Goal: Task Accomplishment & Management: Complete application form

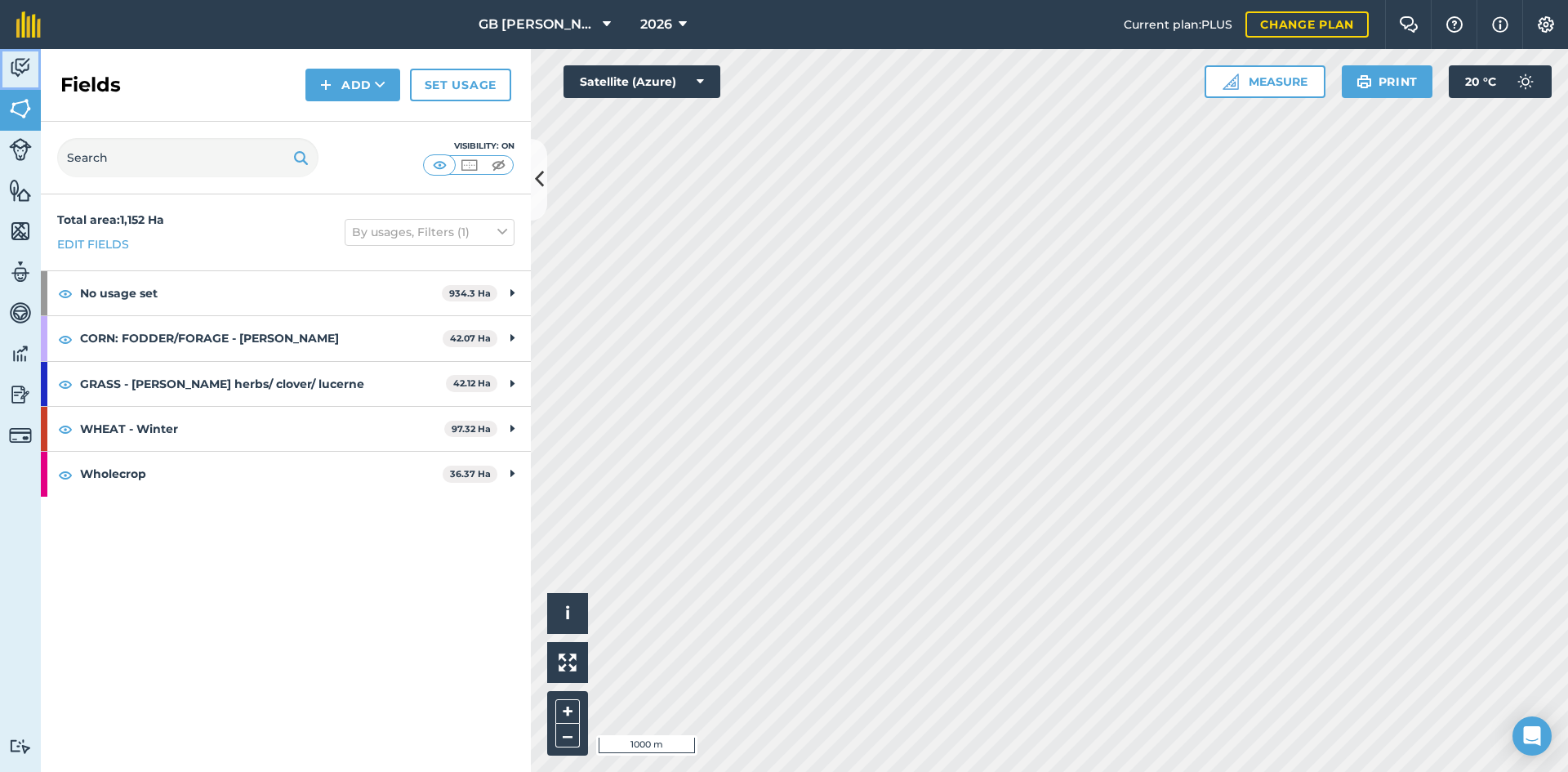
click at [15, 79] on img at bounding box center [20, 68] width 23 height 25
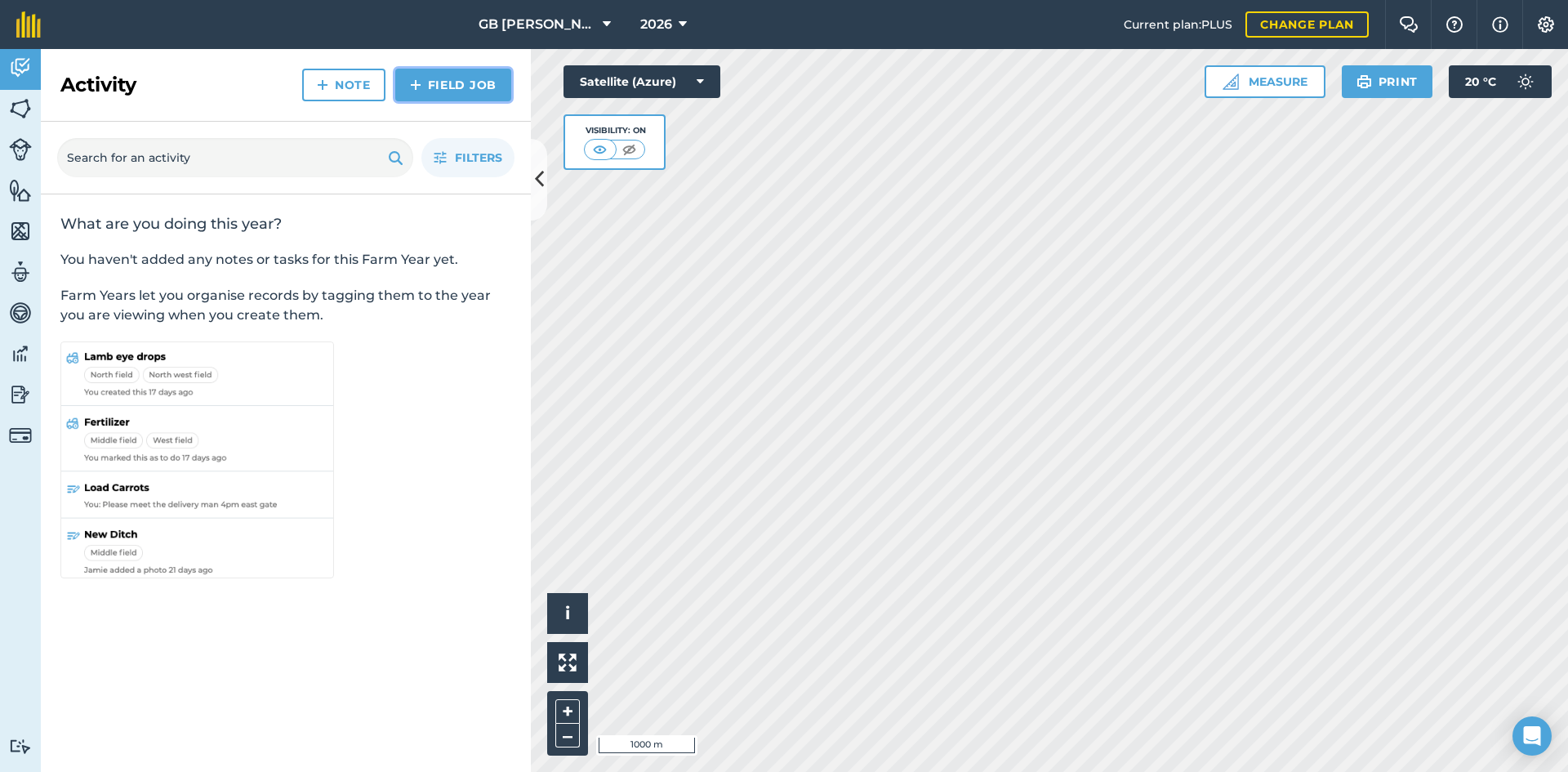
click at [417, 86] on img at bounding box center [415, 84] width 12 height 19
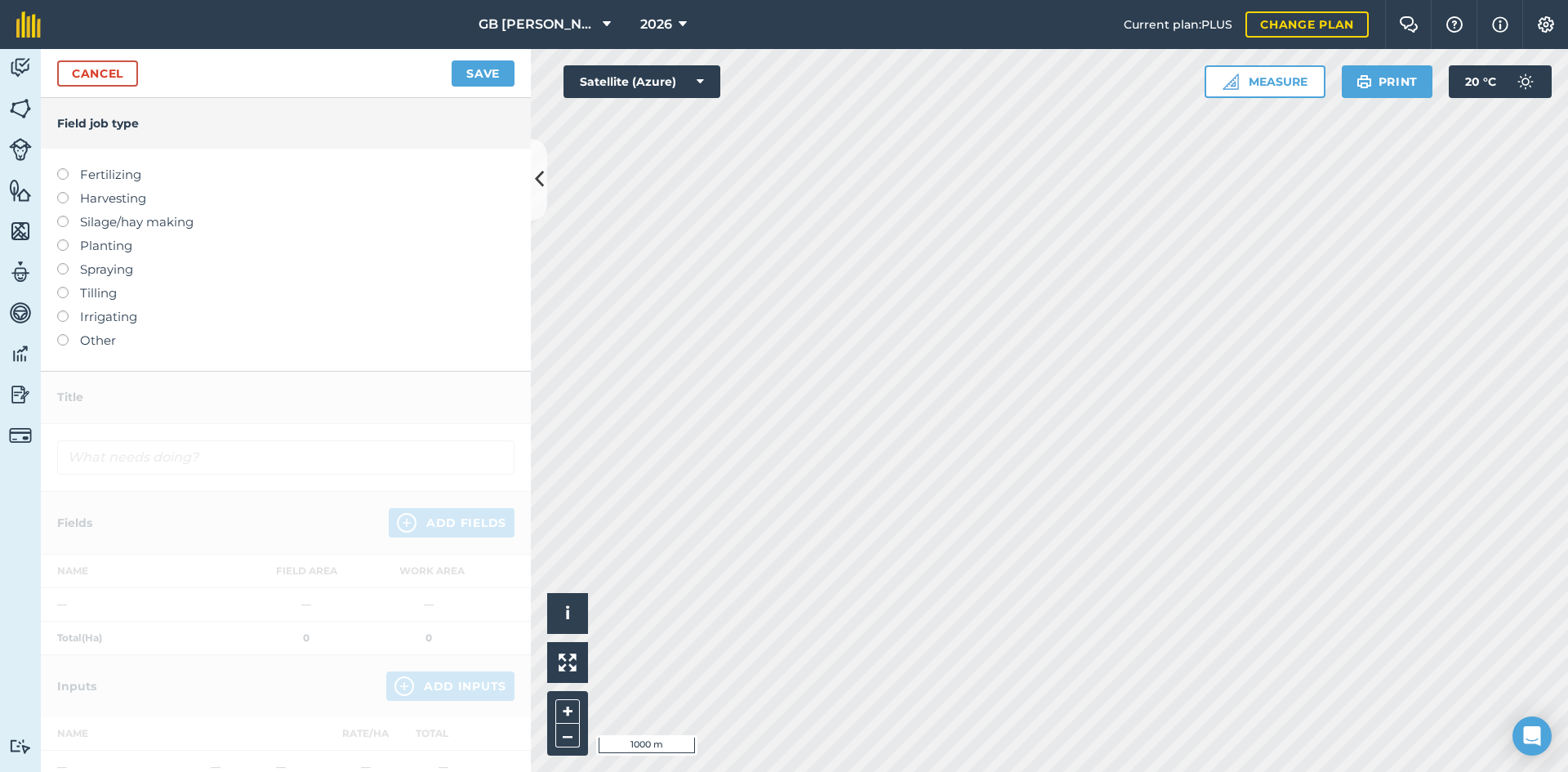
click at [107, 172] on label "Fertilizing" at bounding box center [286, 174] width 457 height 19
type input "Fertilizing"
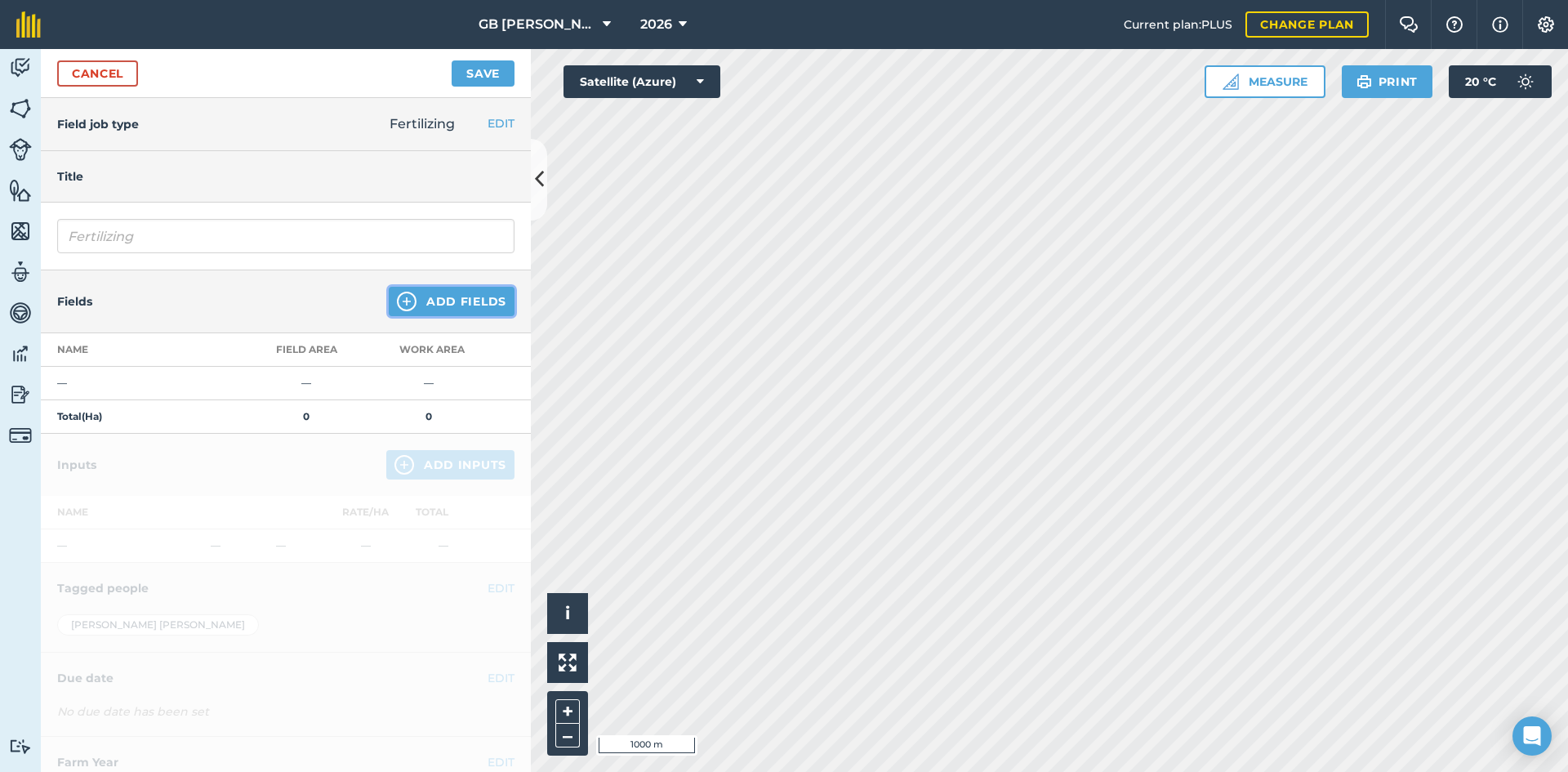
click at [425, 292] on button "Add Fields" at bounding box center [452, 301] width 126 height 29
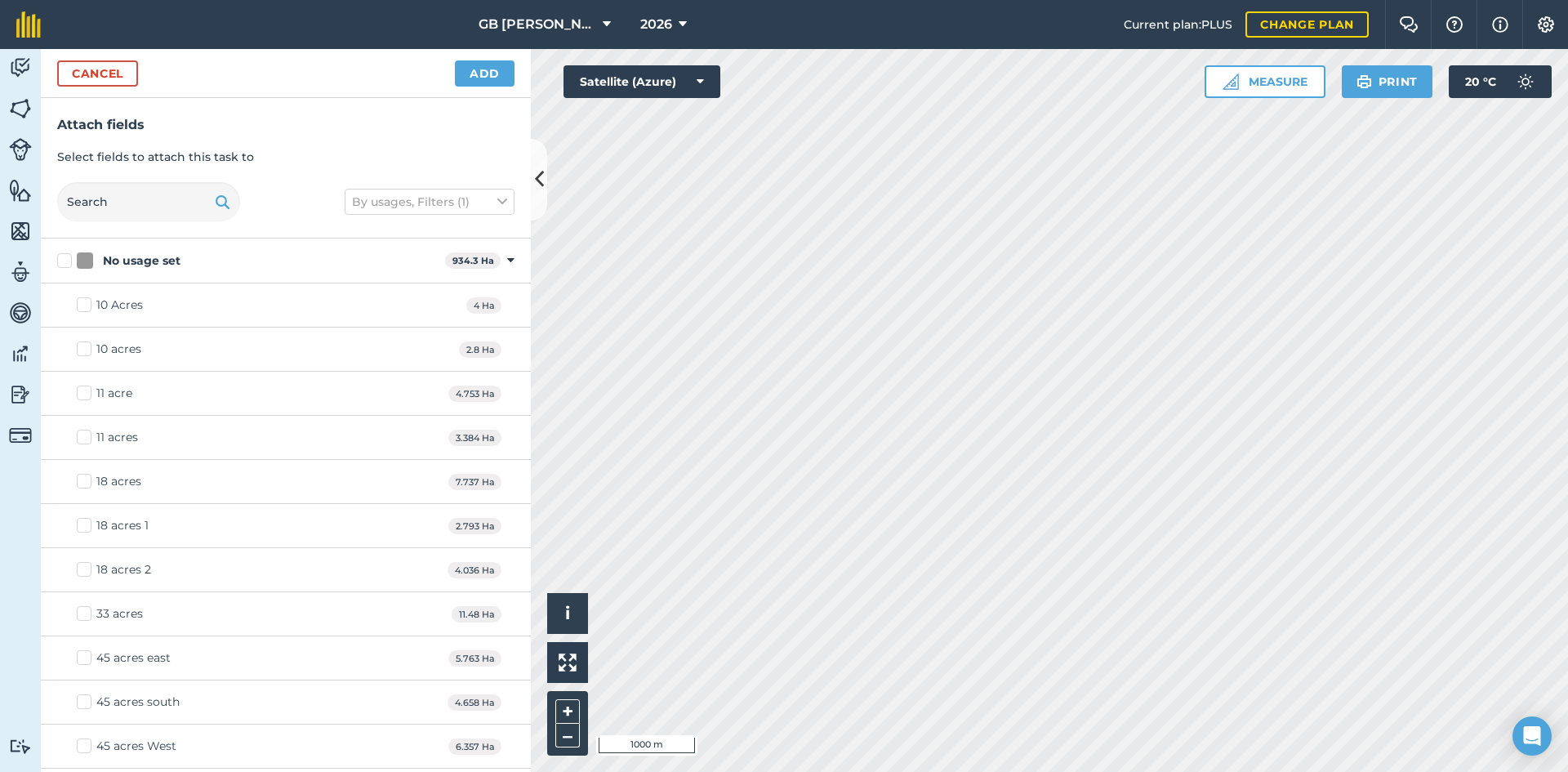
checkbox input "true"
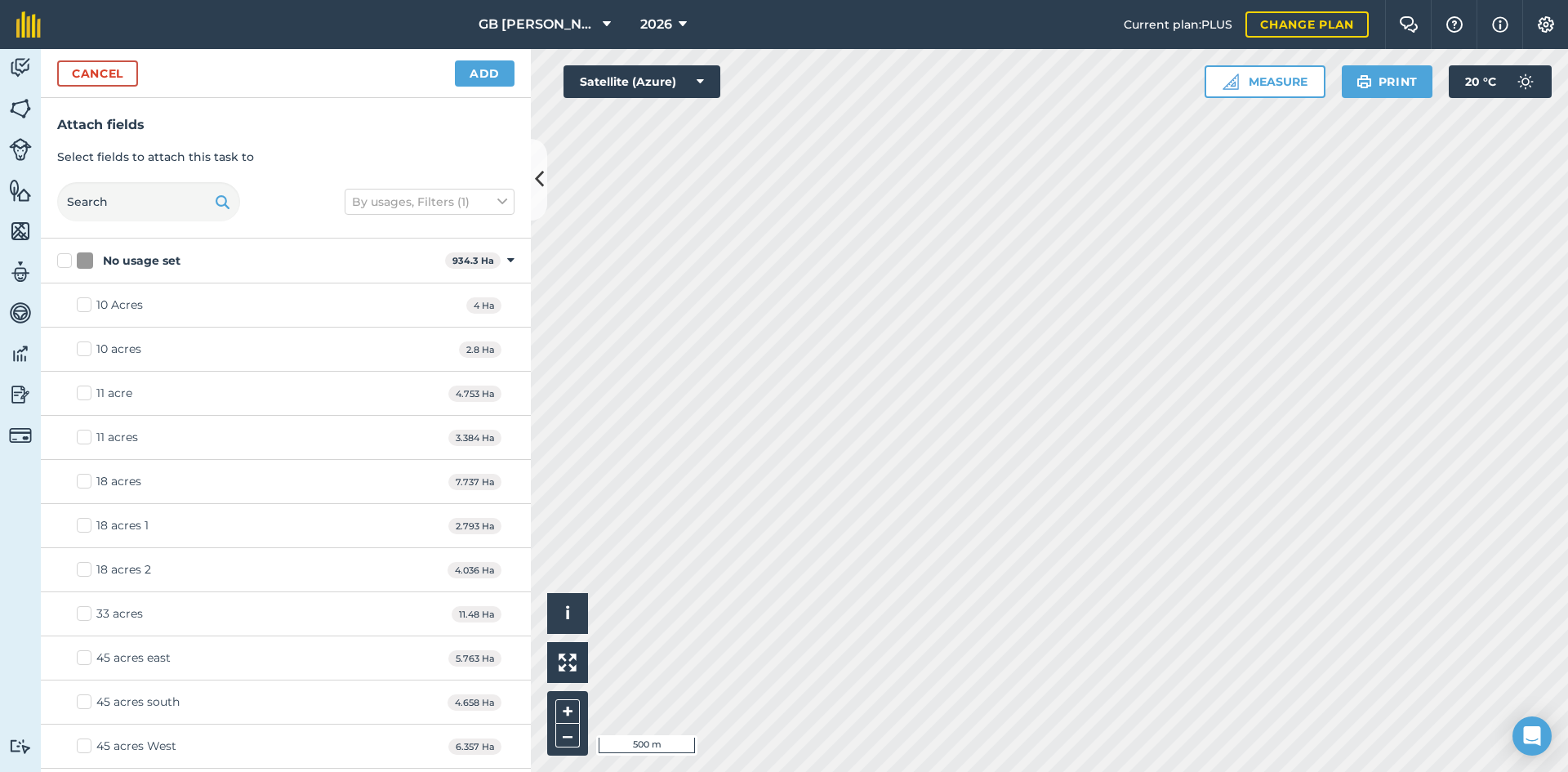
checkbox input "true"
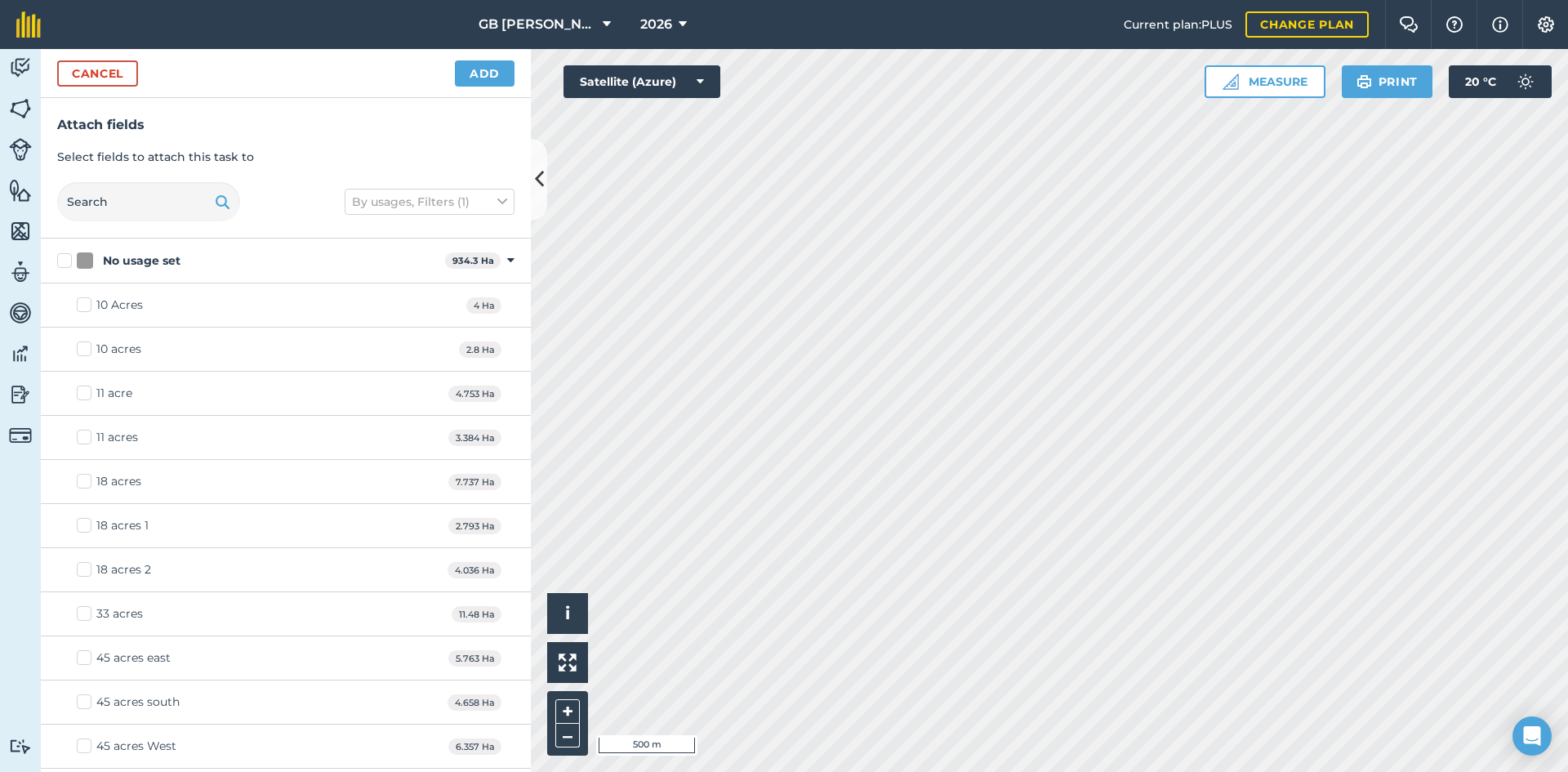
checkbox input "true"
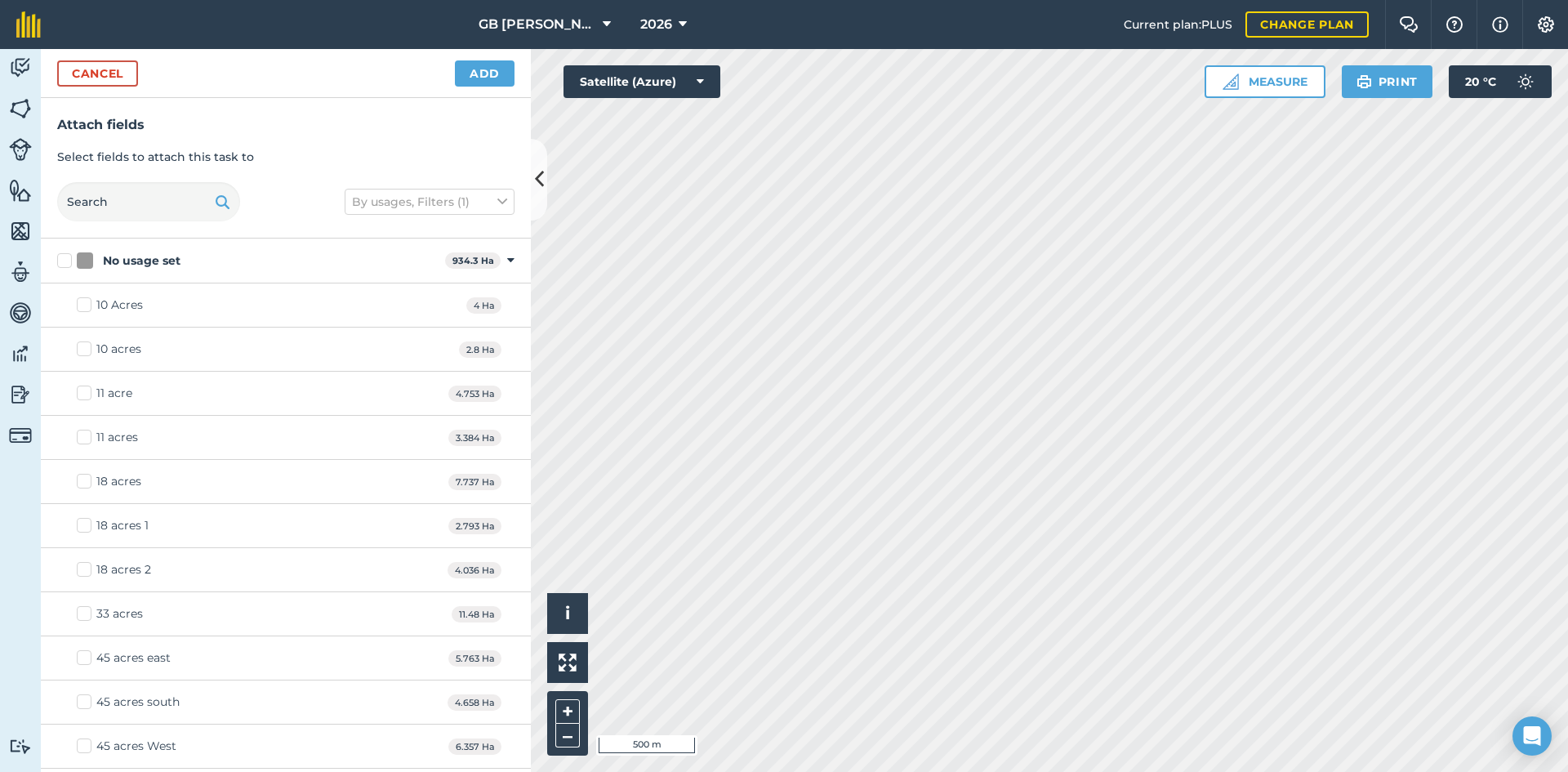
checkbox input "true"
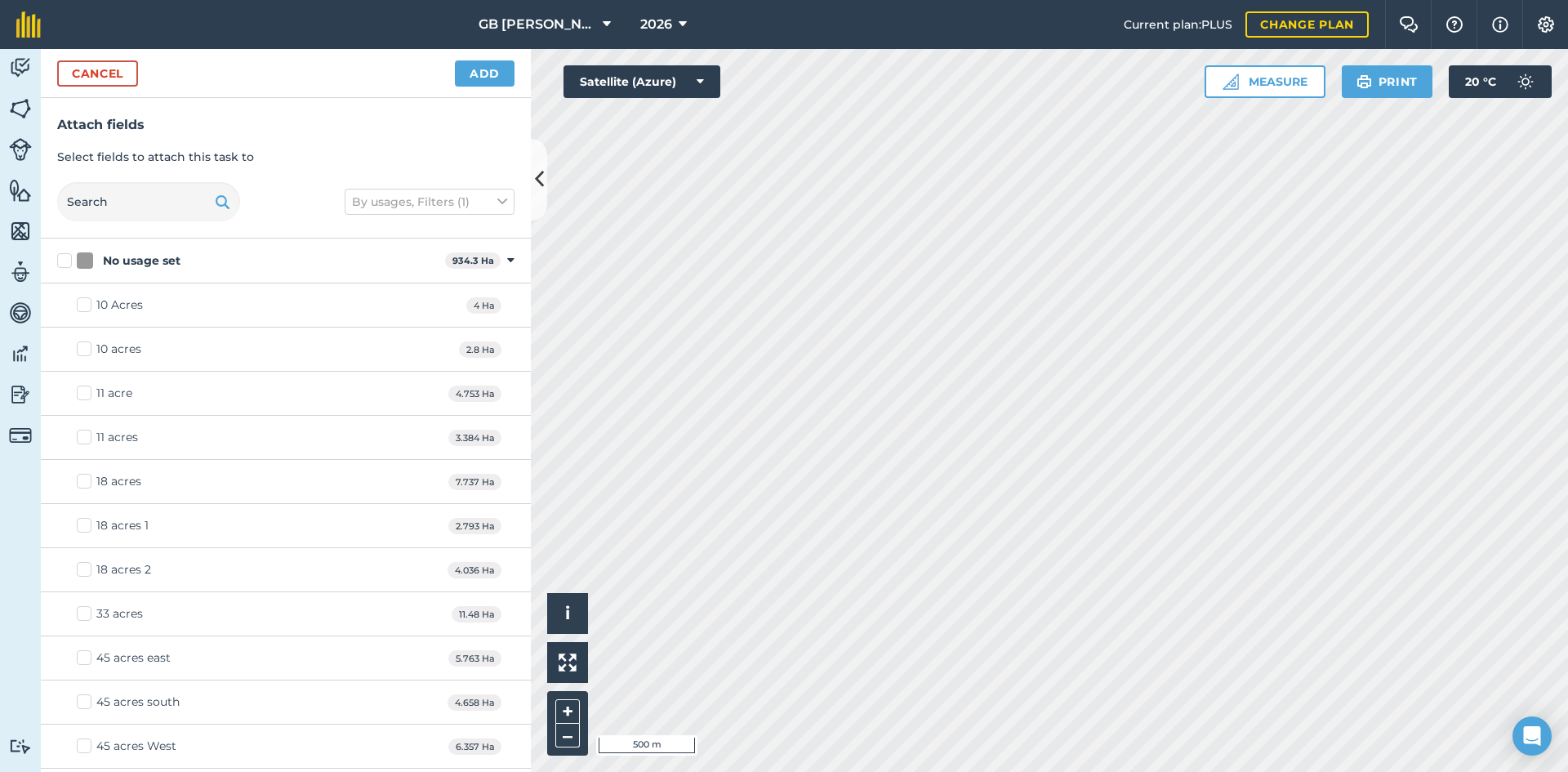
checkbox input "true"
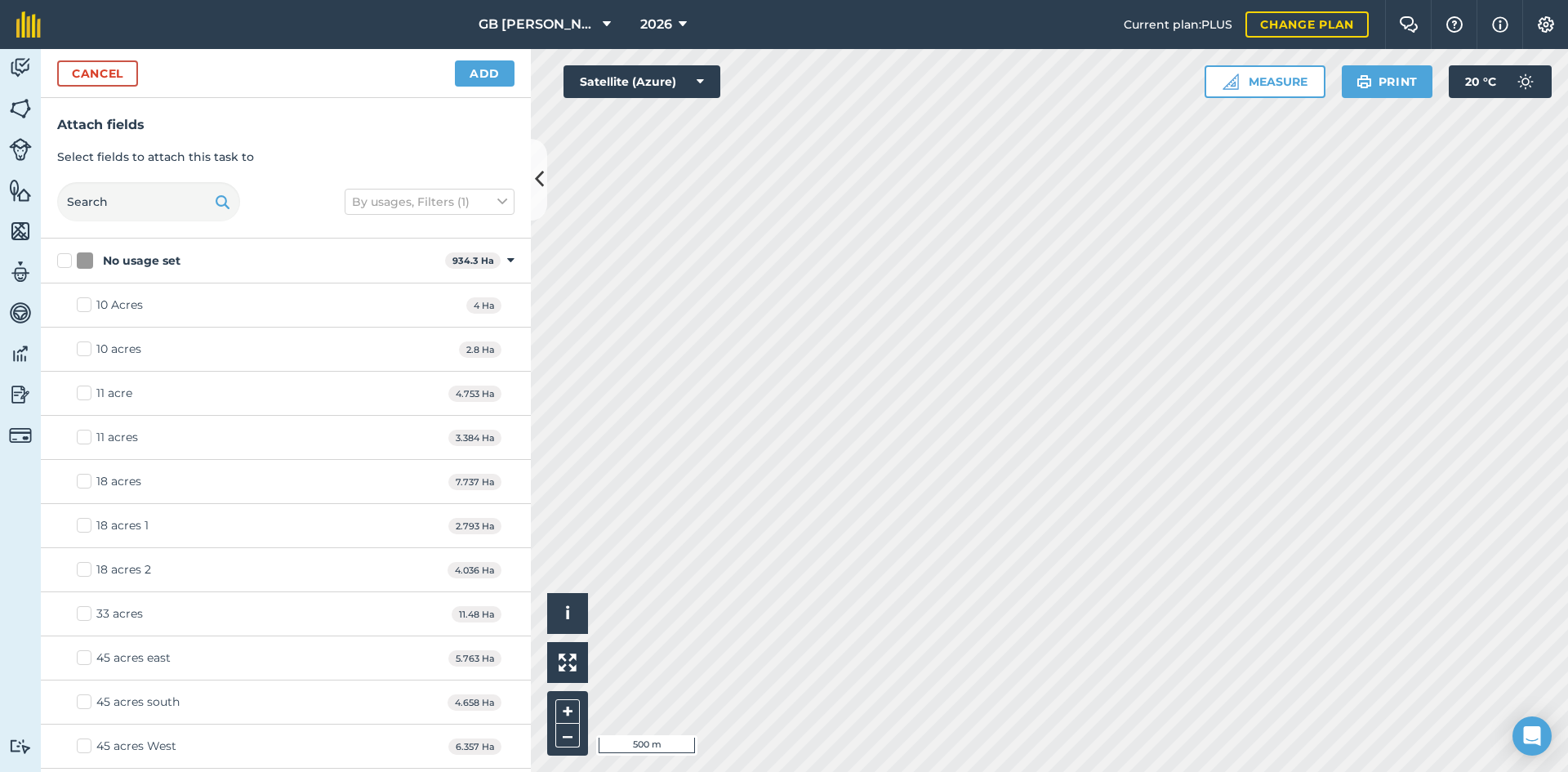
checkbox input "true"
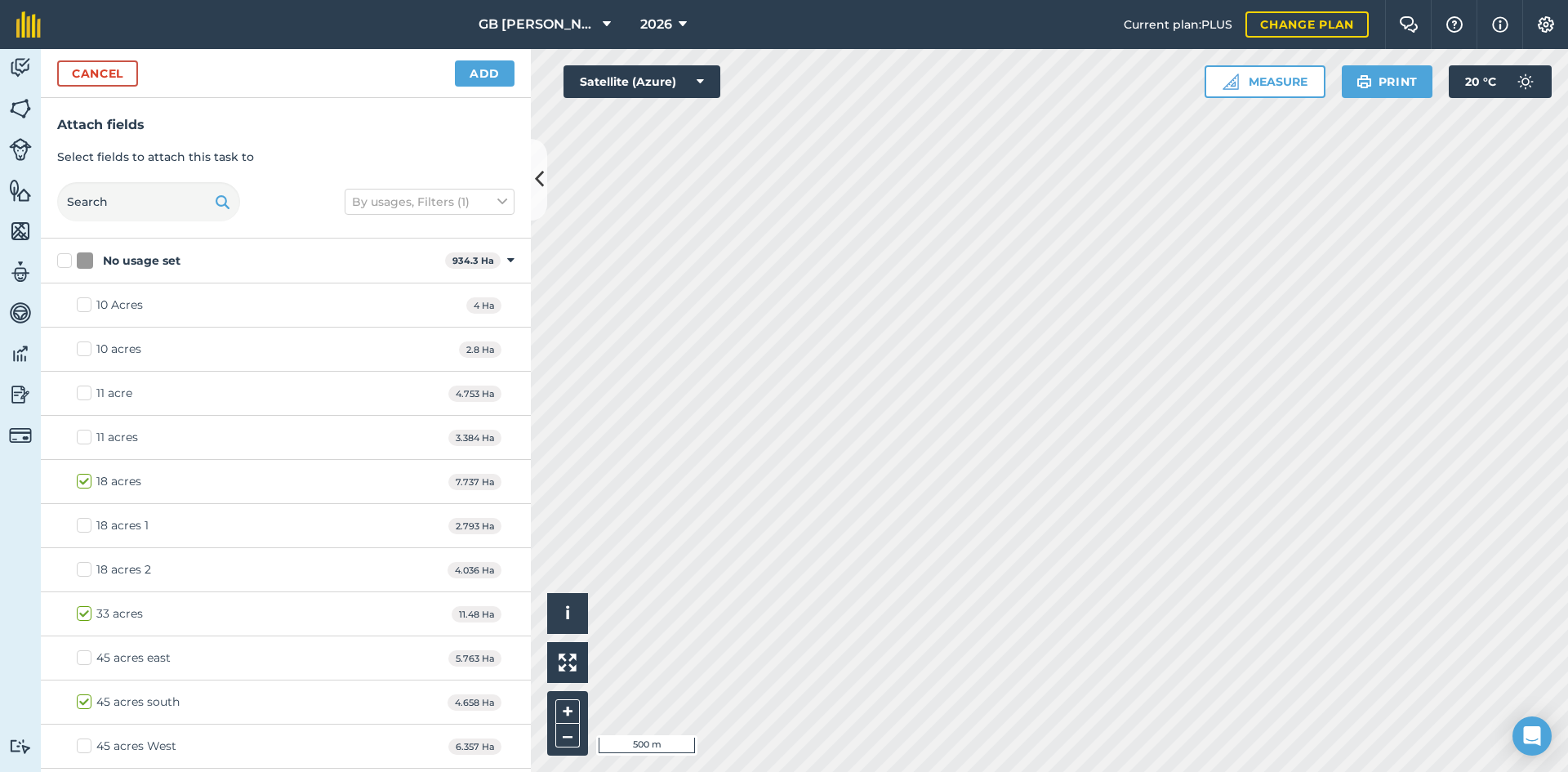
checkbox input "true"
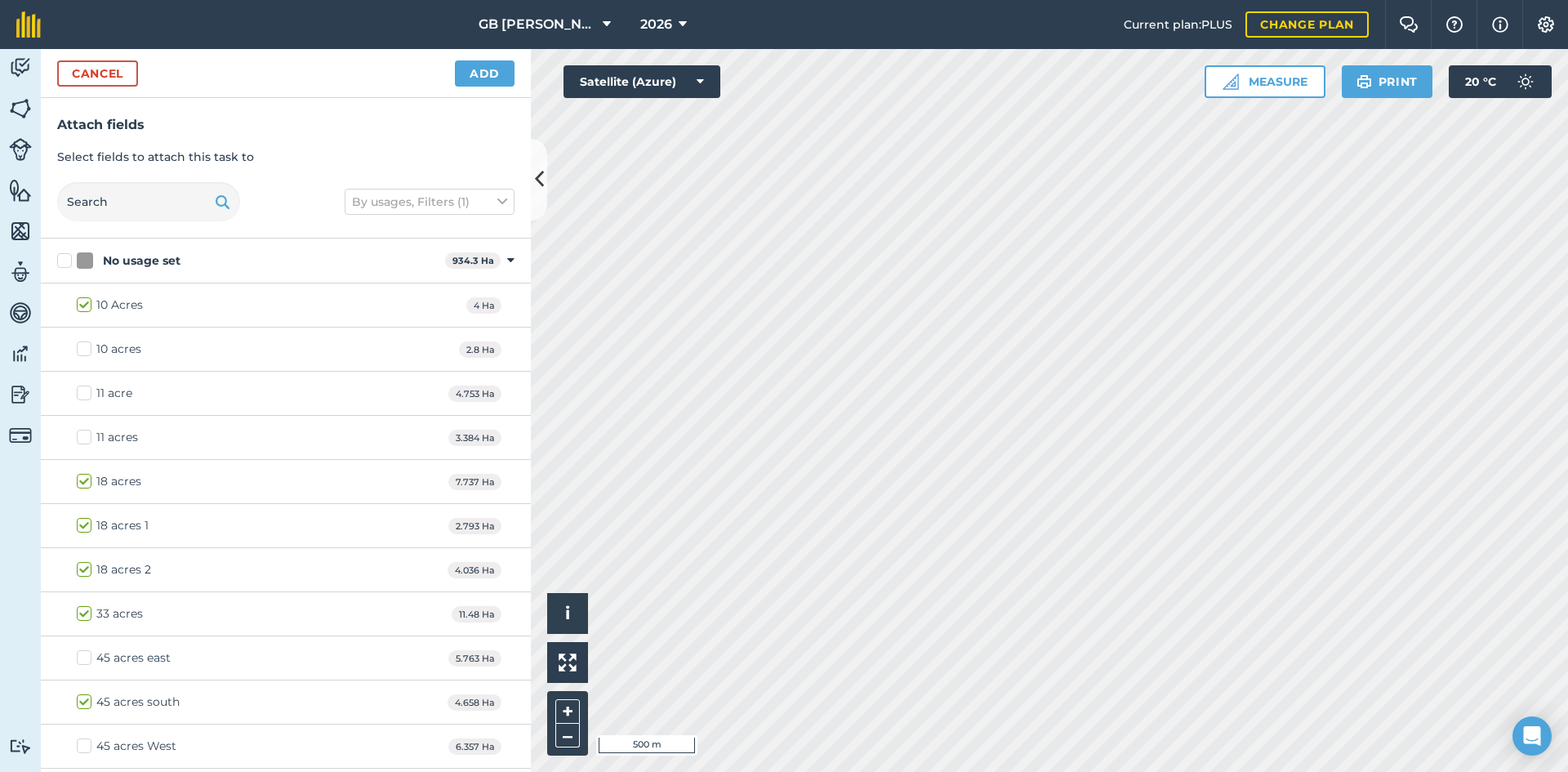
checkbox input "true"
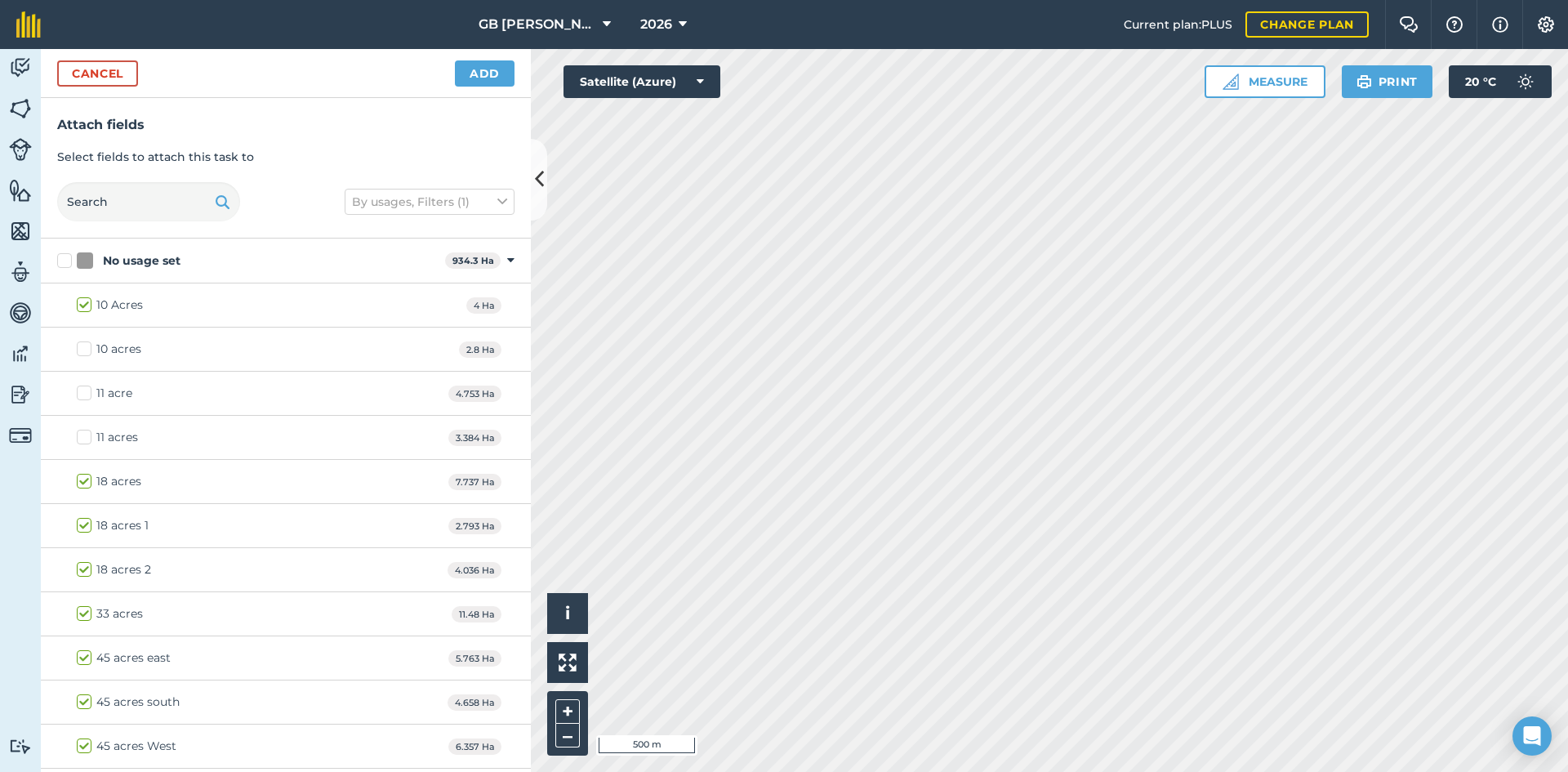
checkbox input "true"
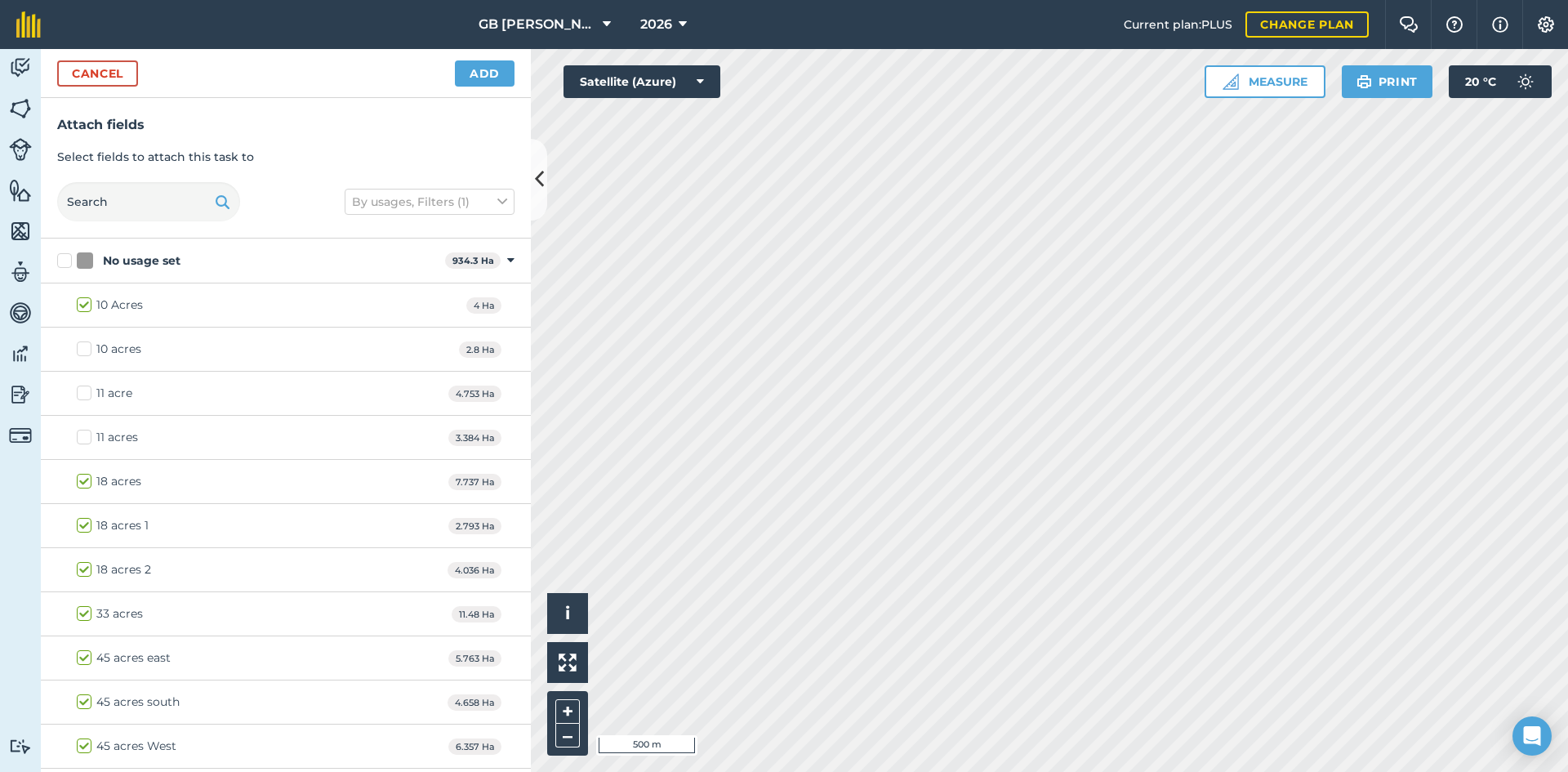
checkbox input "true"
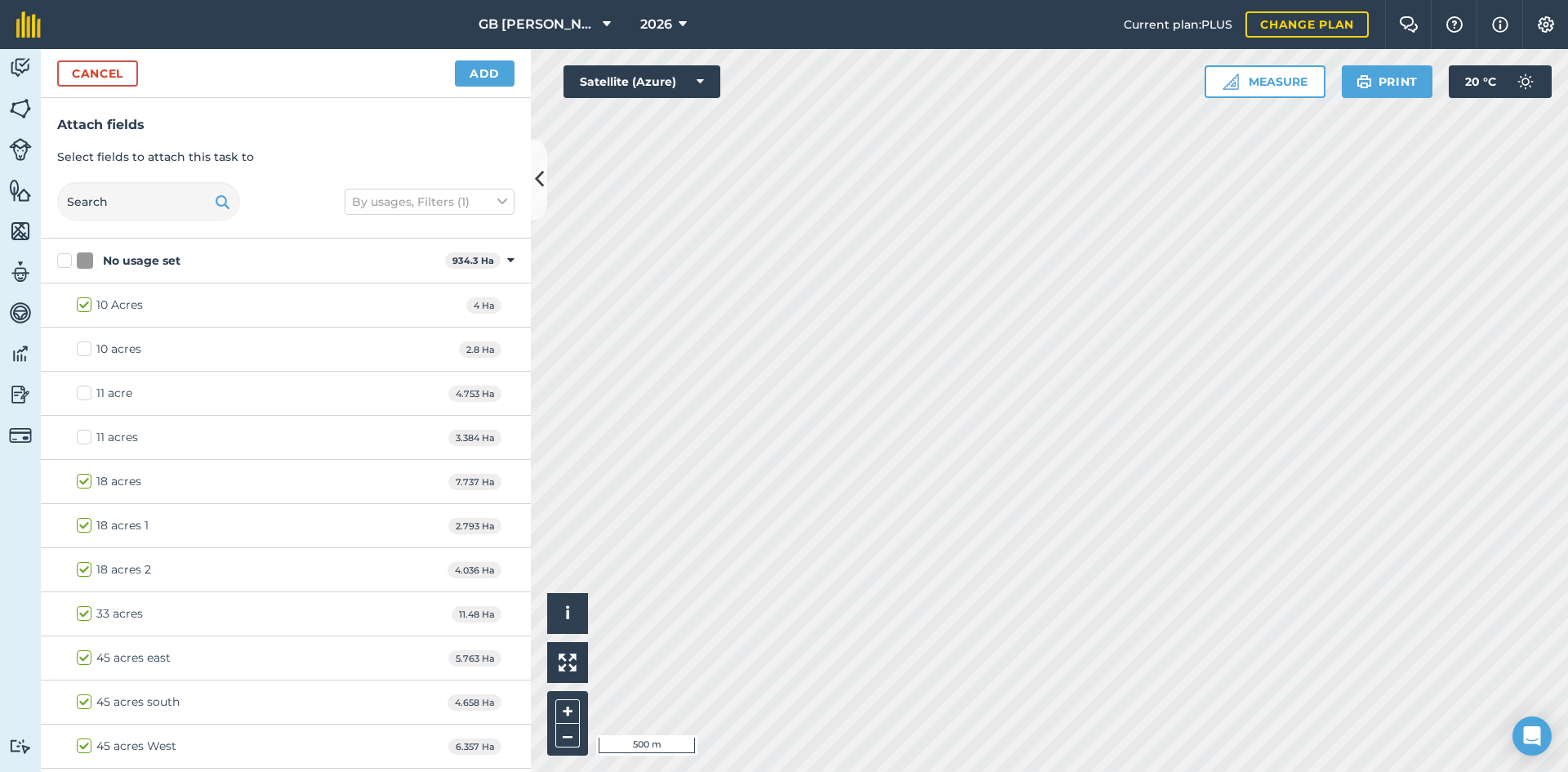
checkbox input "true"
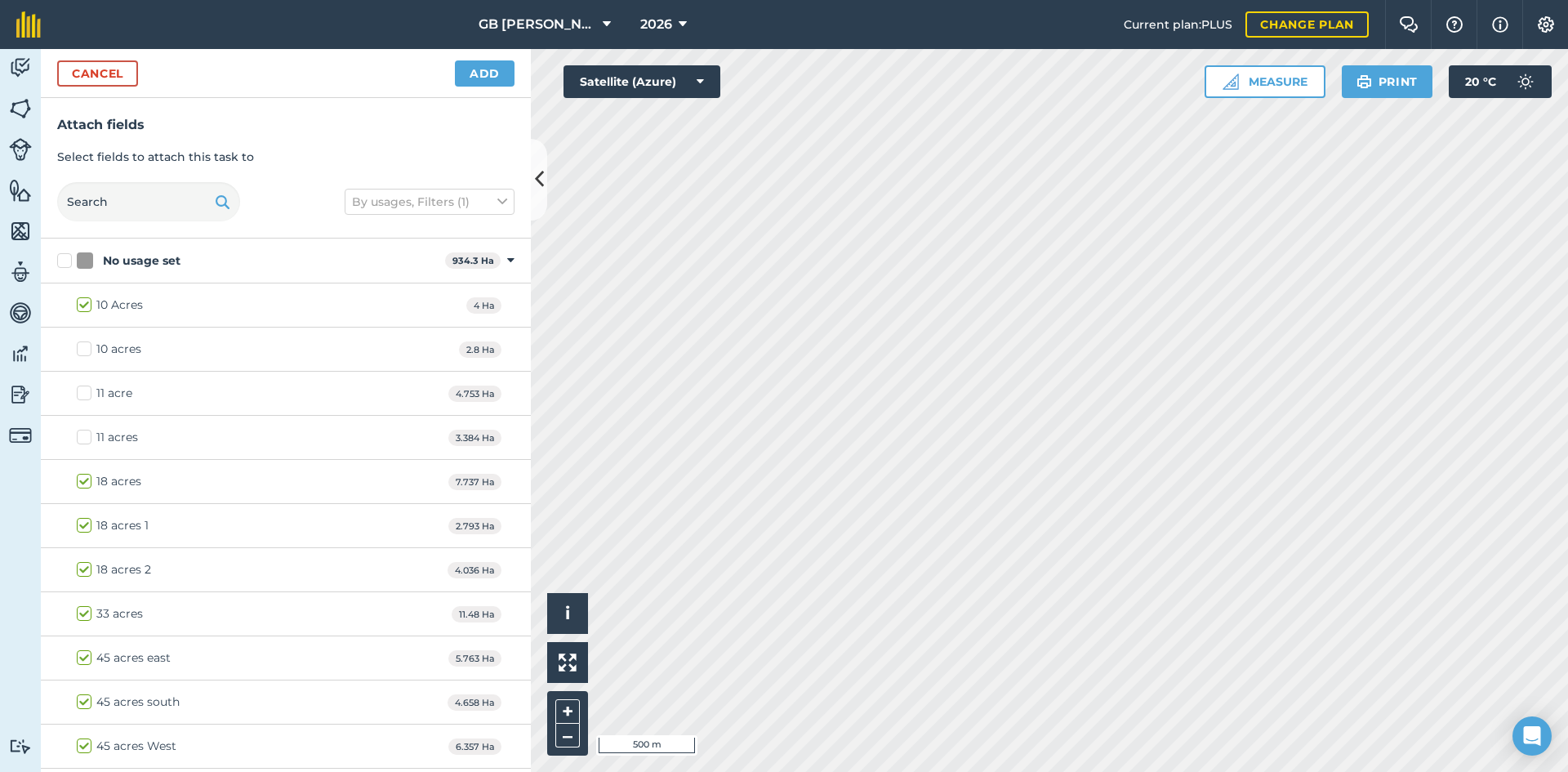
checkbox input "true"
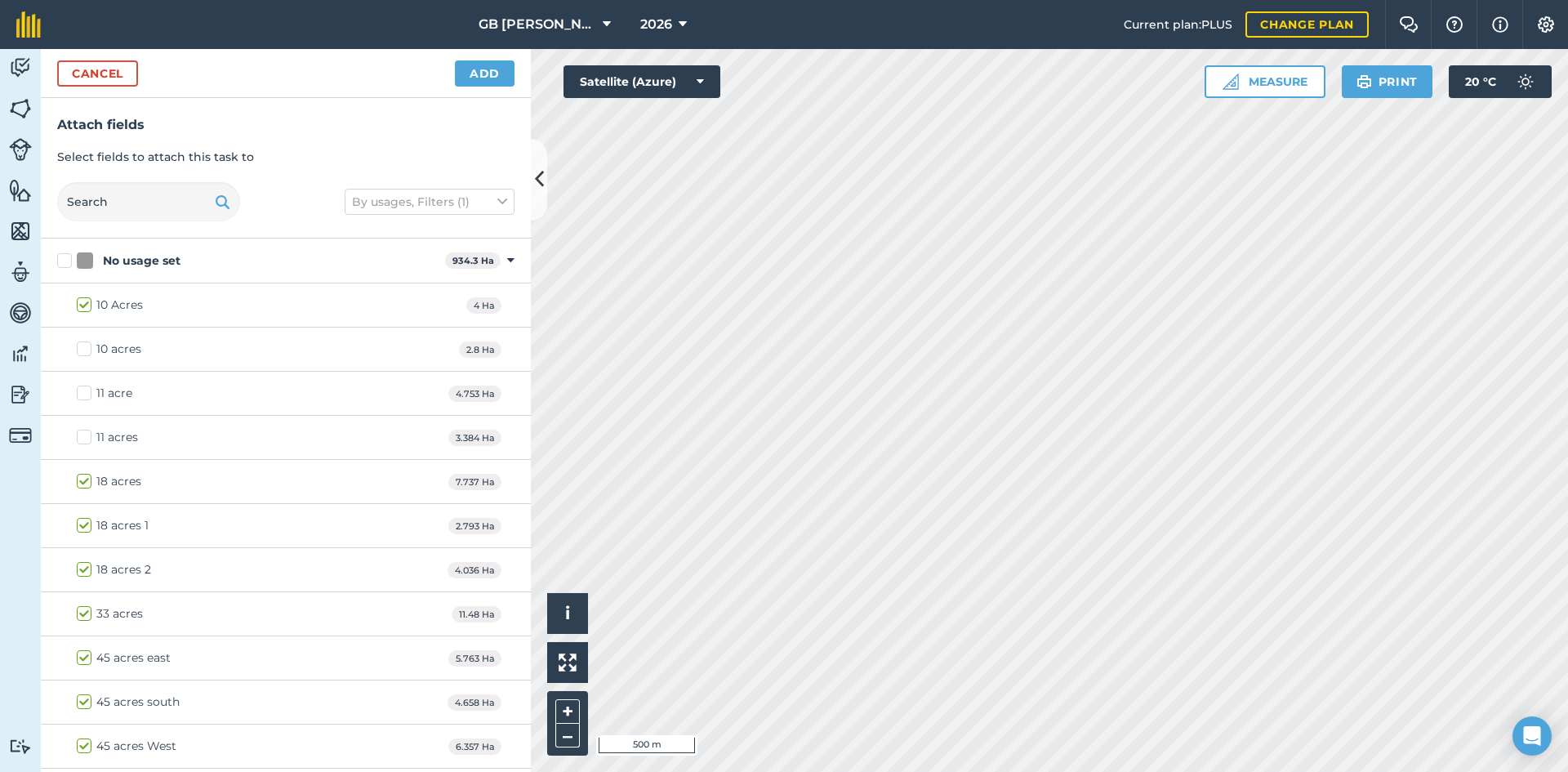
checkbox input "true"
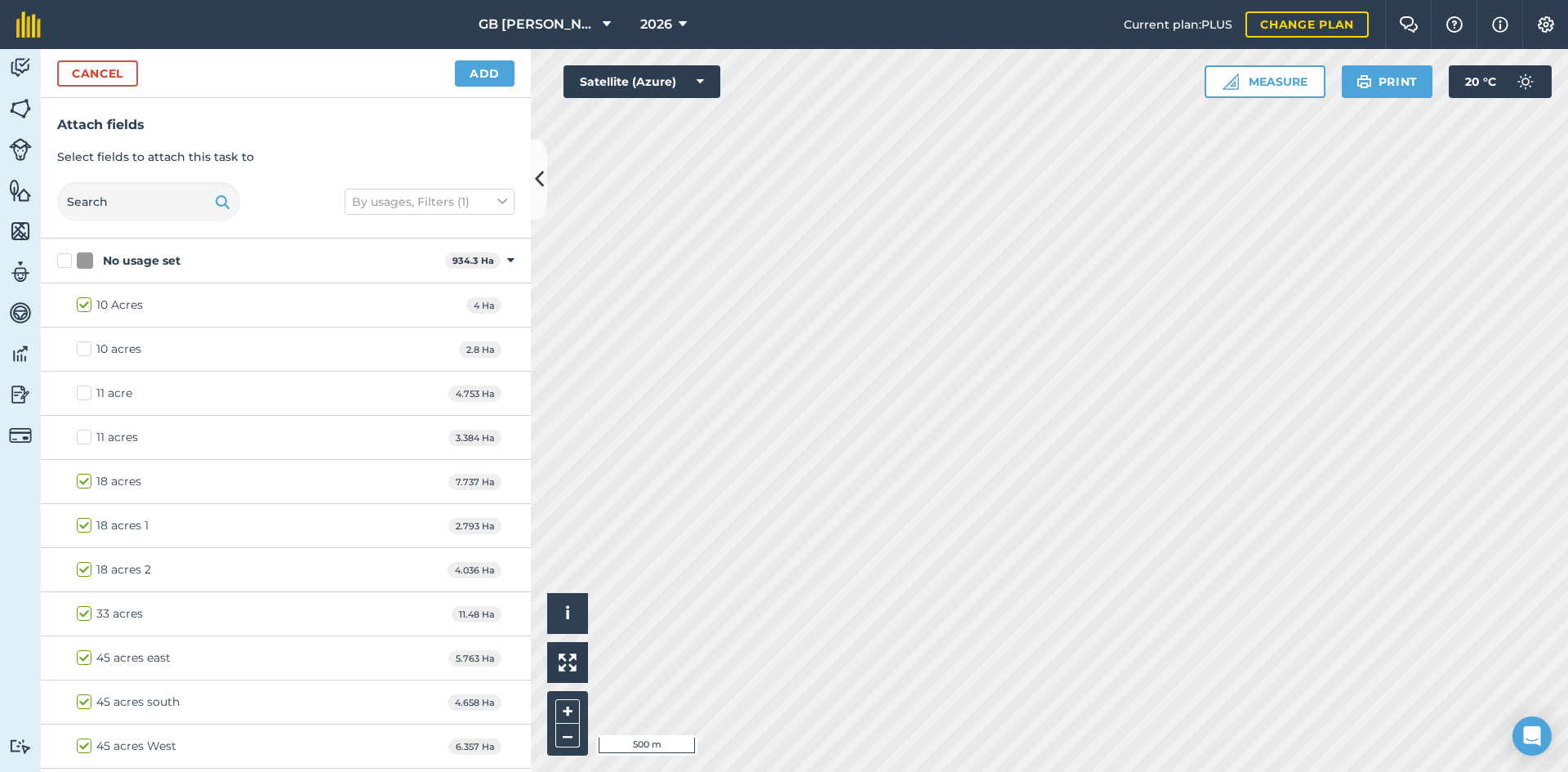
checkbox input "false"
checkbox input "true"
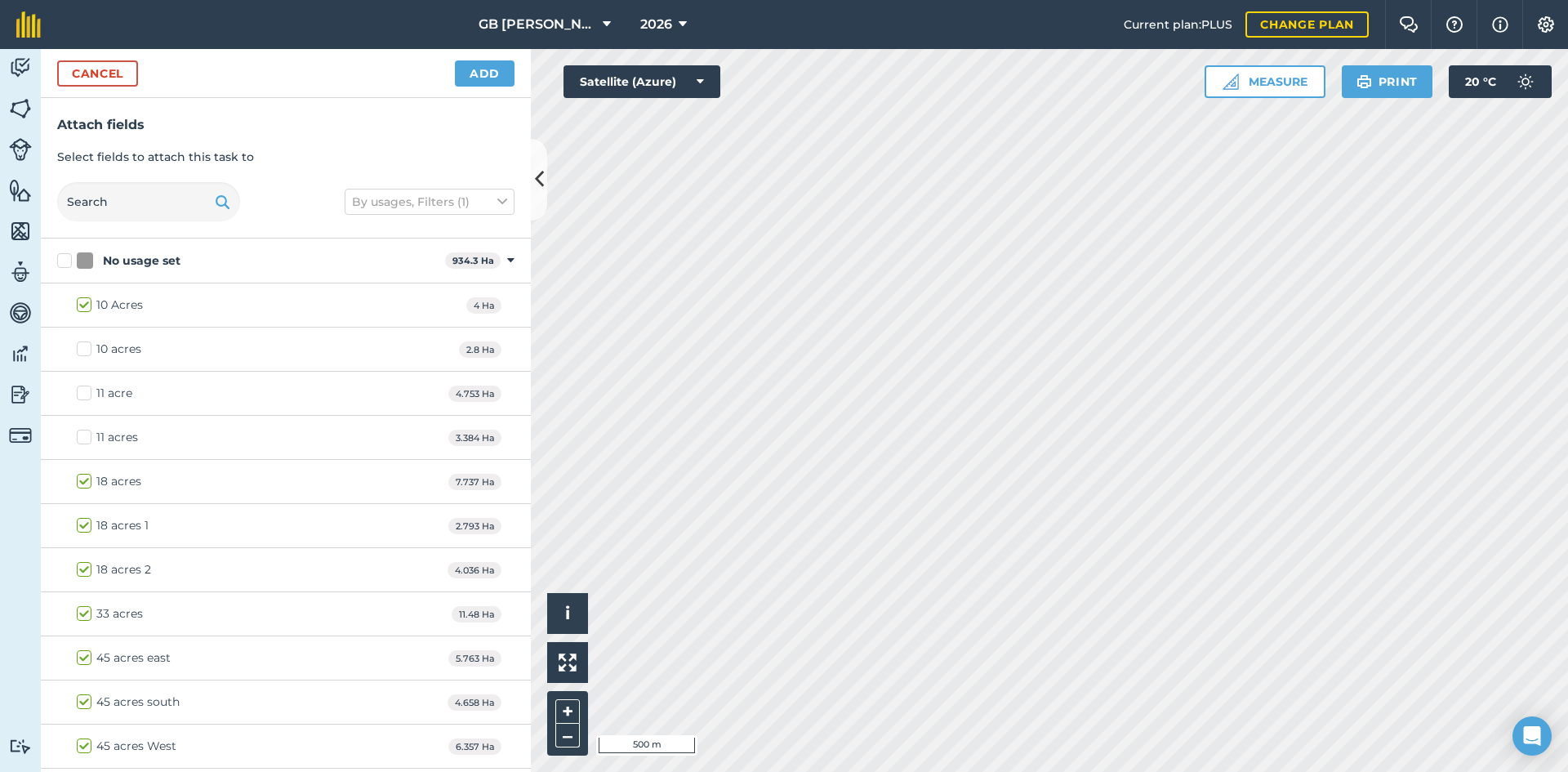
checkbox input "true"
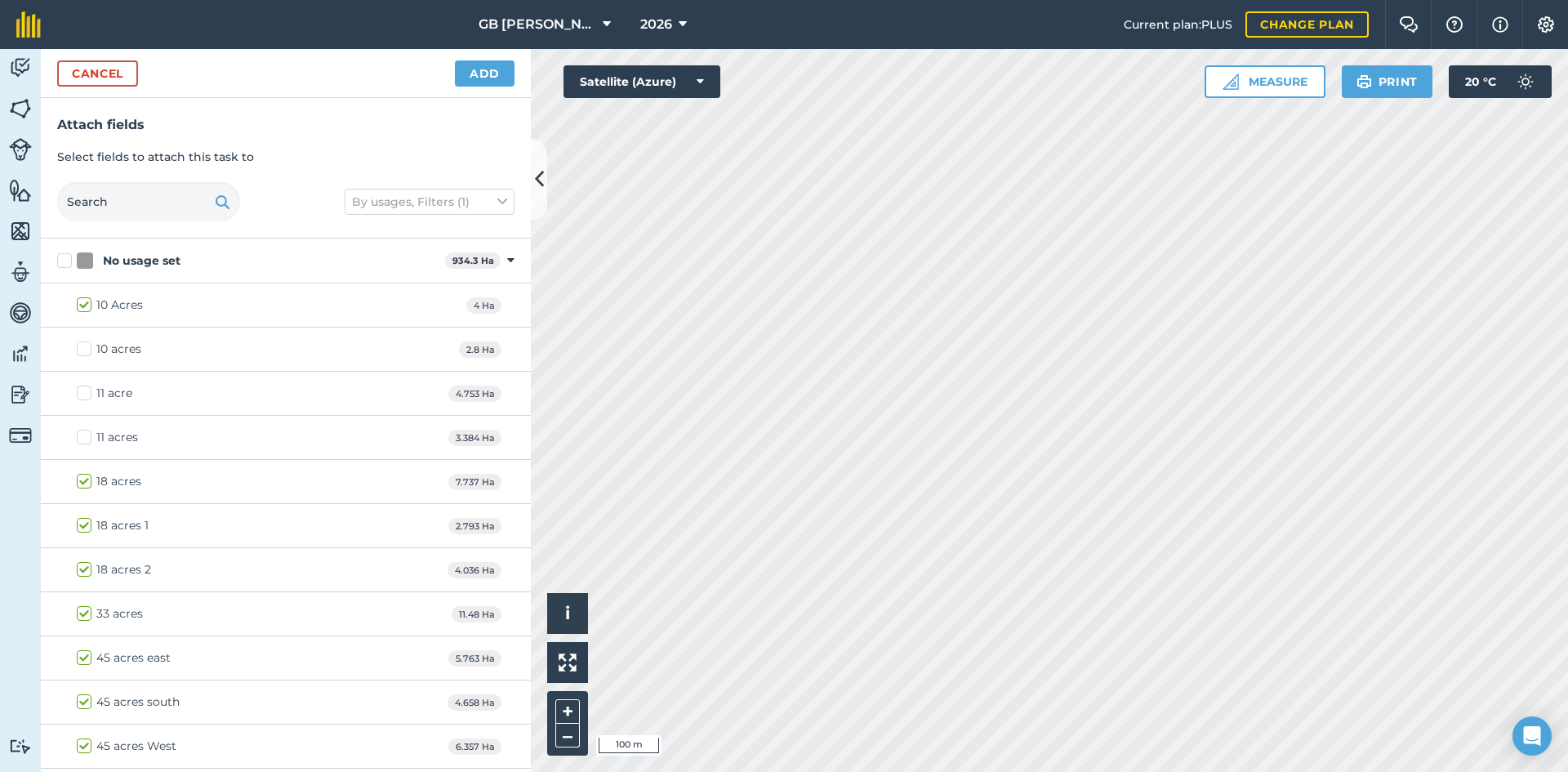
checkbox input "true"
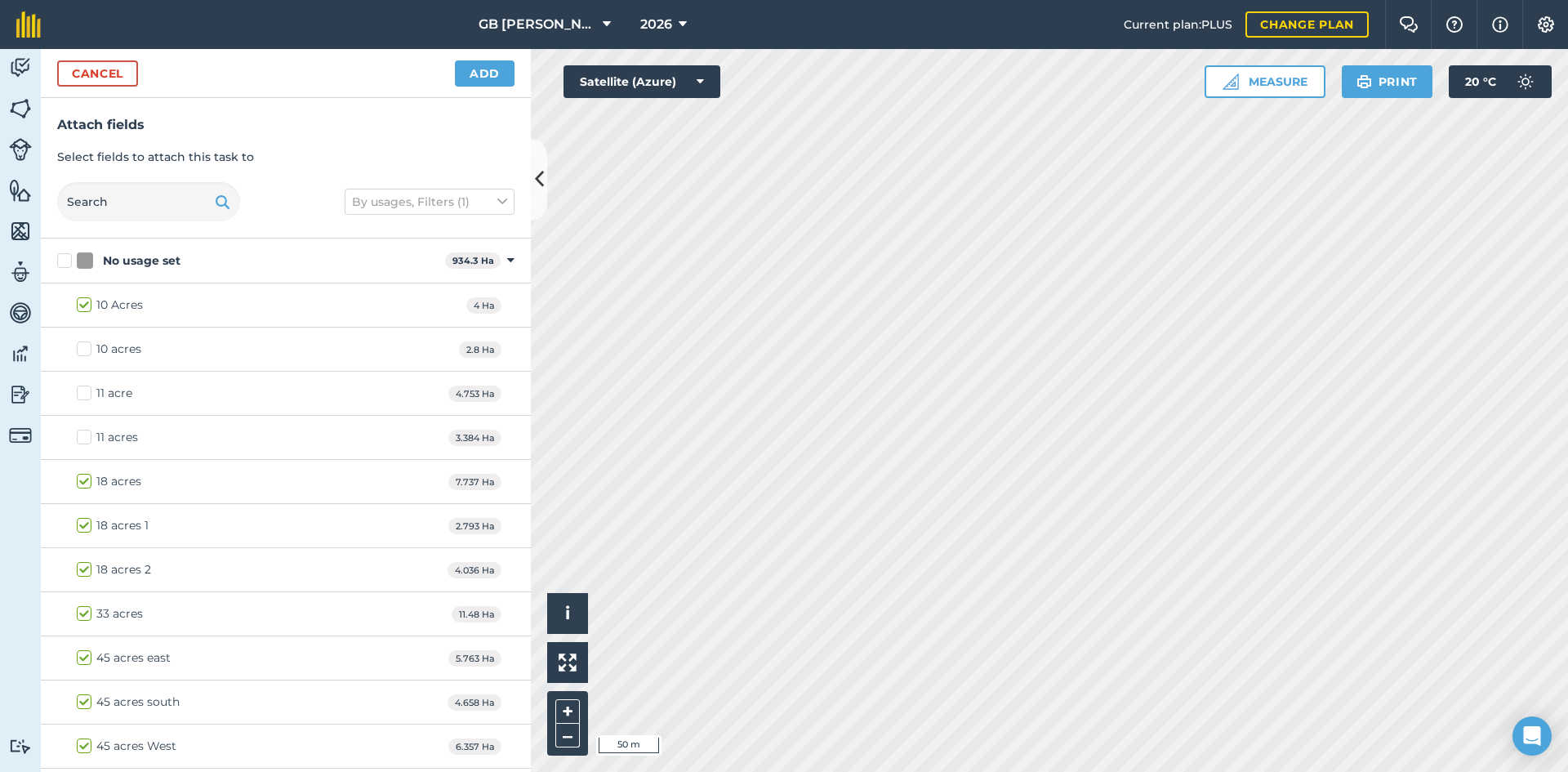
checkbox input "true"
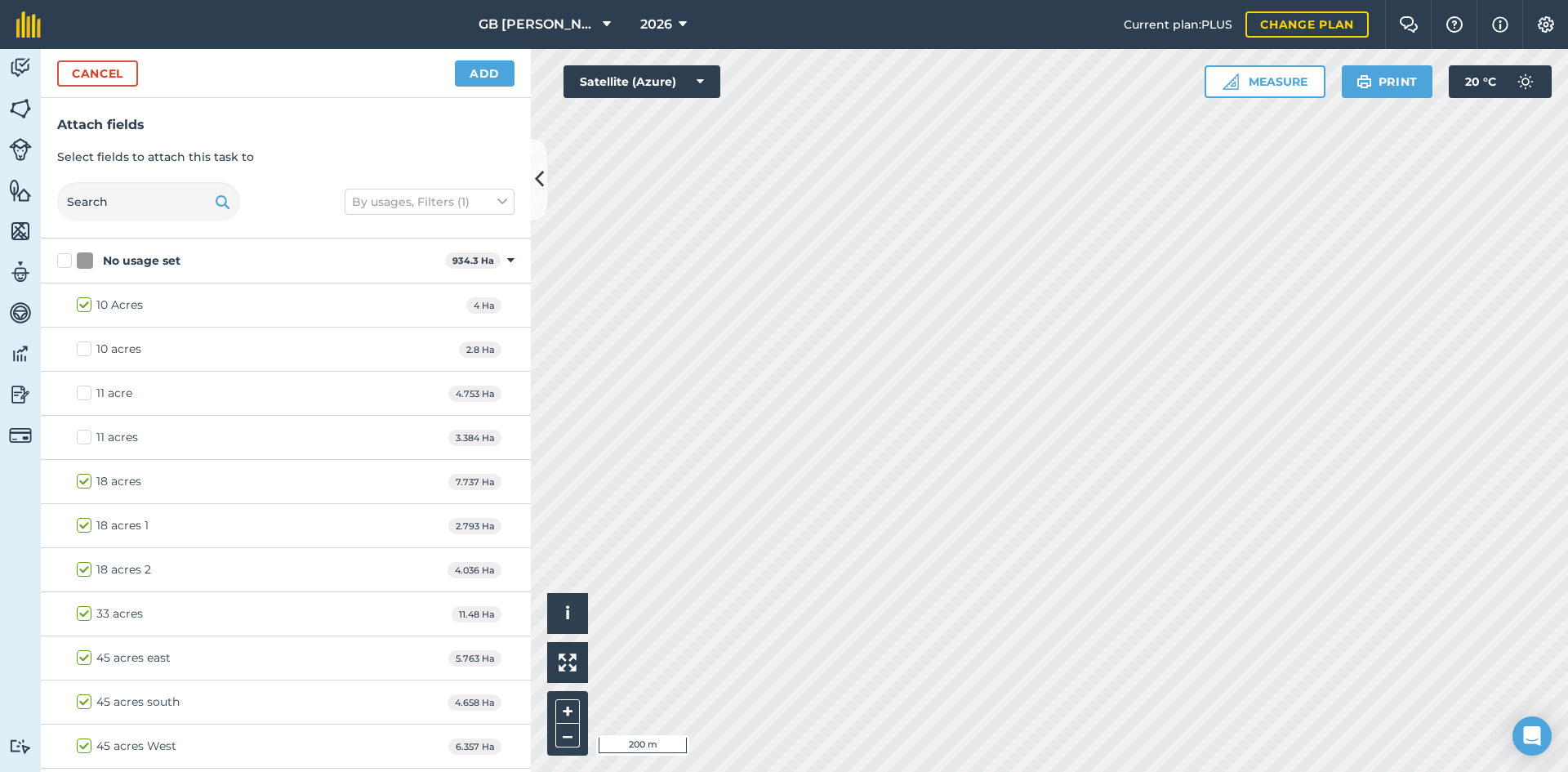
checkbox input "true"
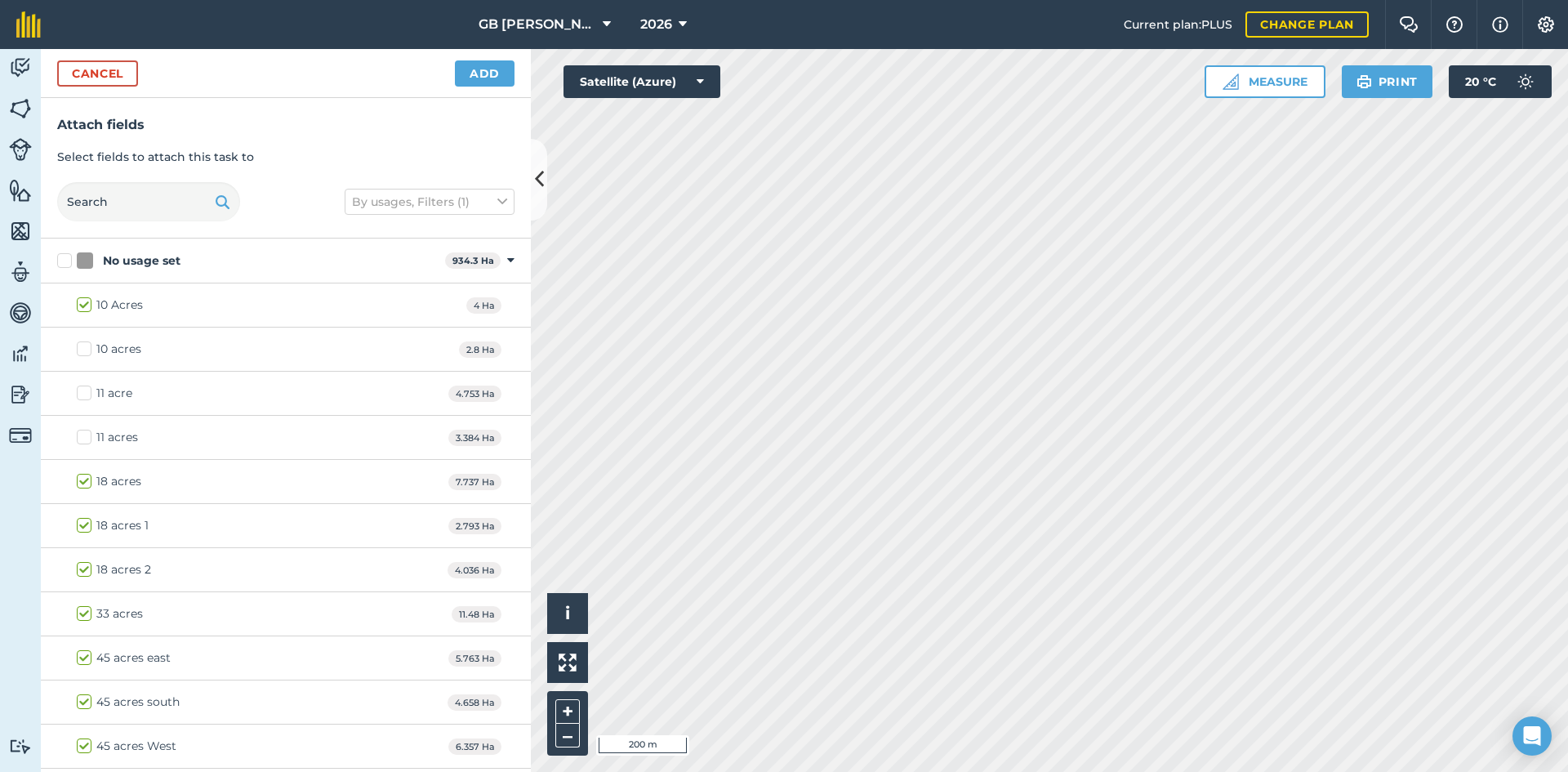
checkbox input "true"
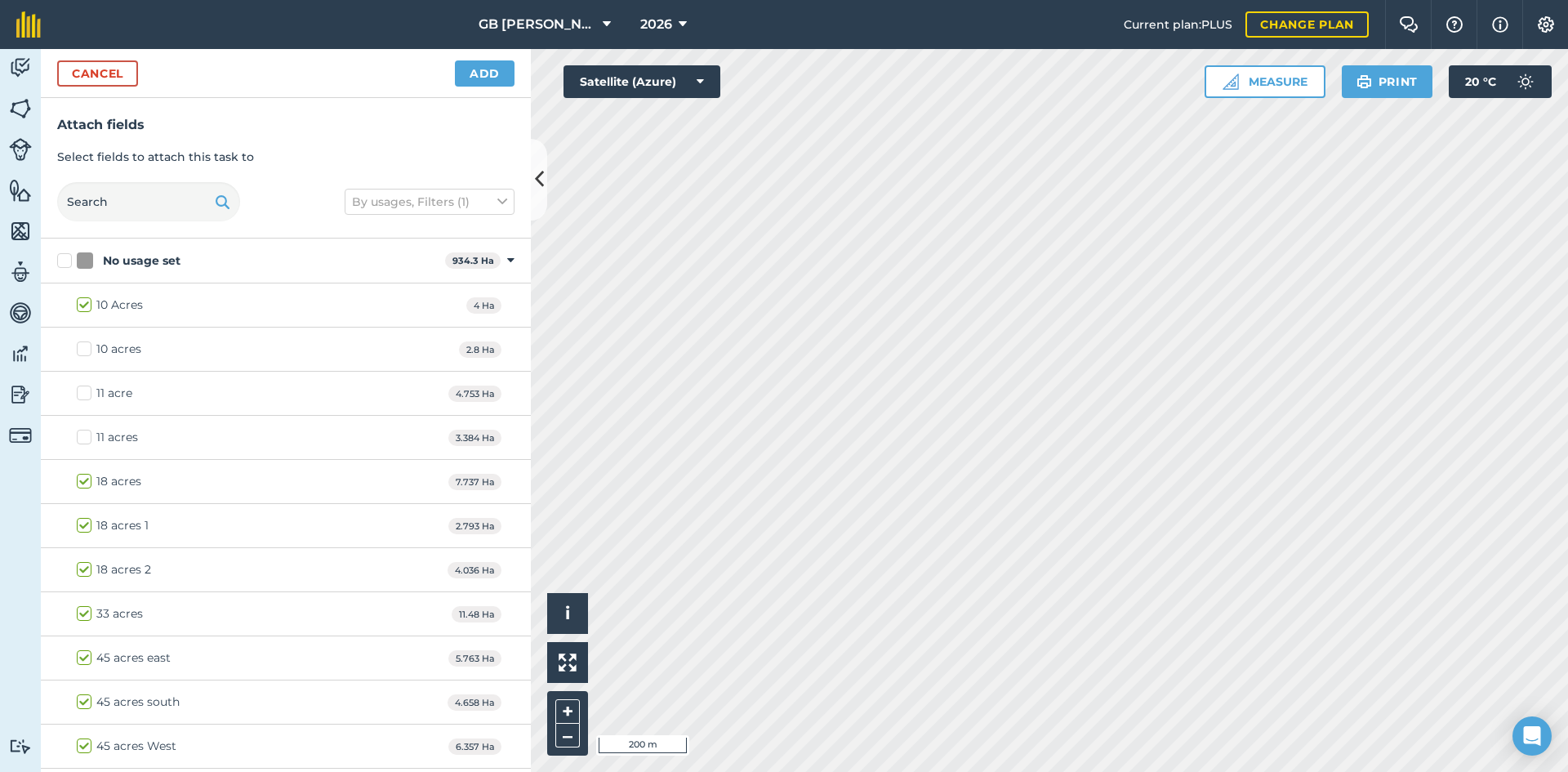
checkbox input "true"
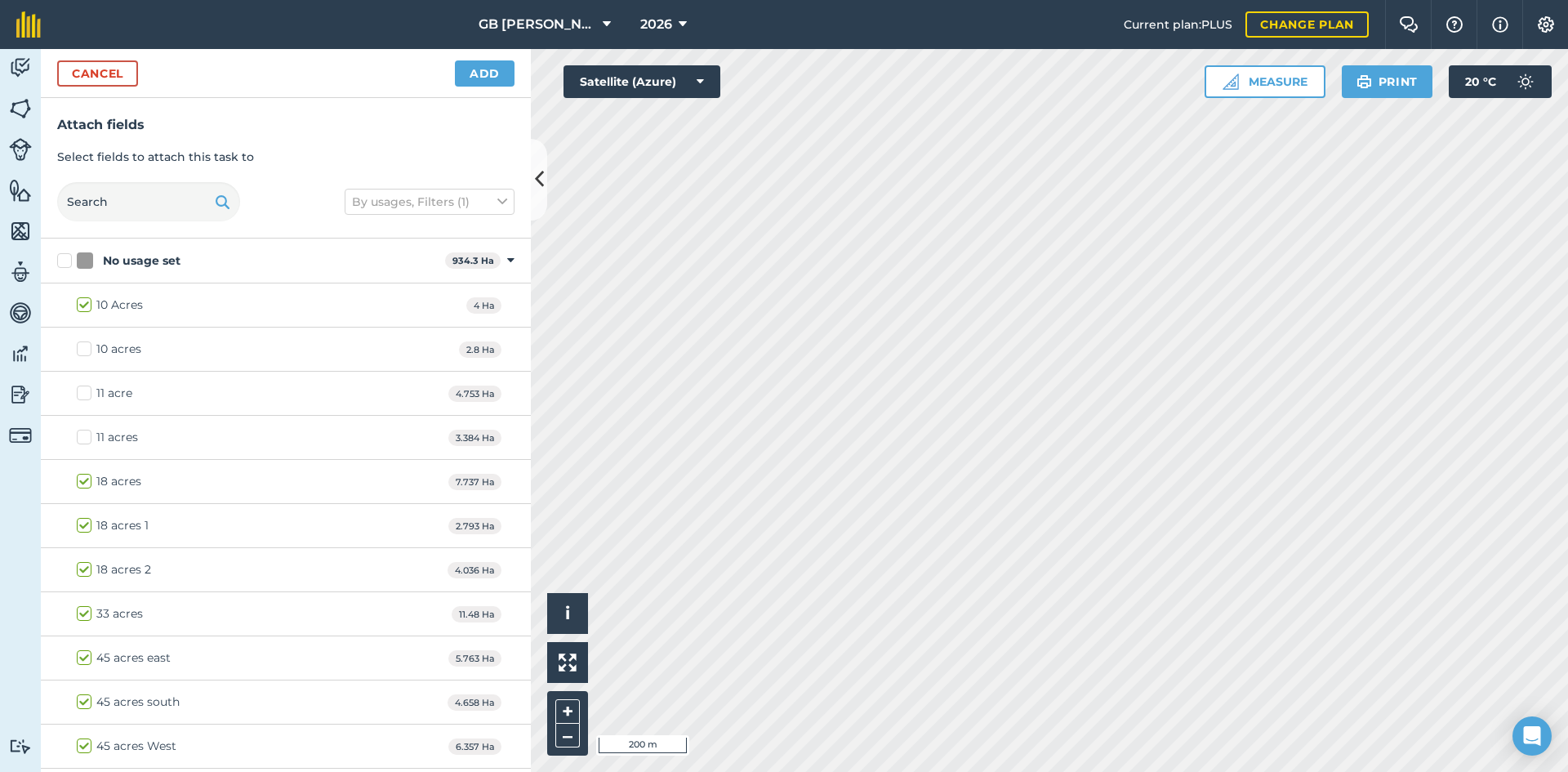
checkbox input "true"
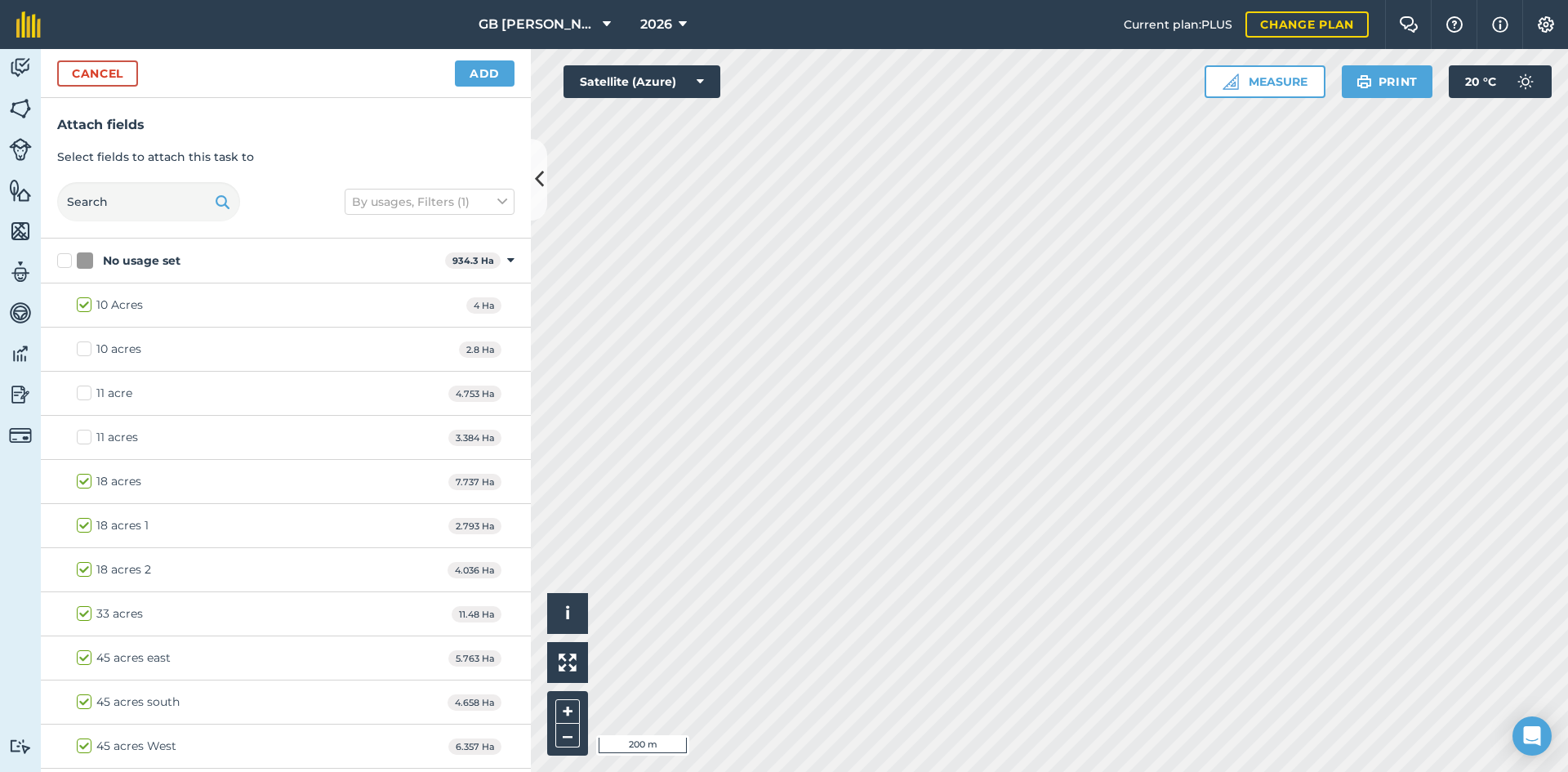
checkbox input "true"
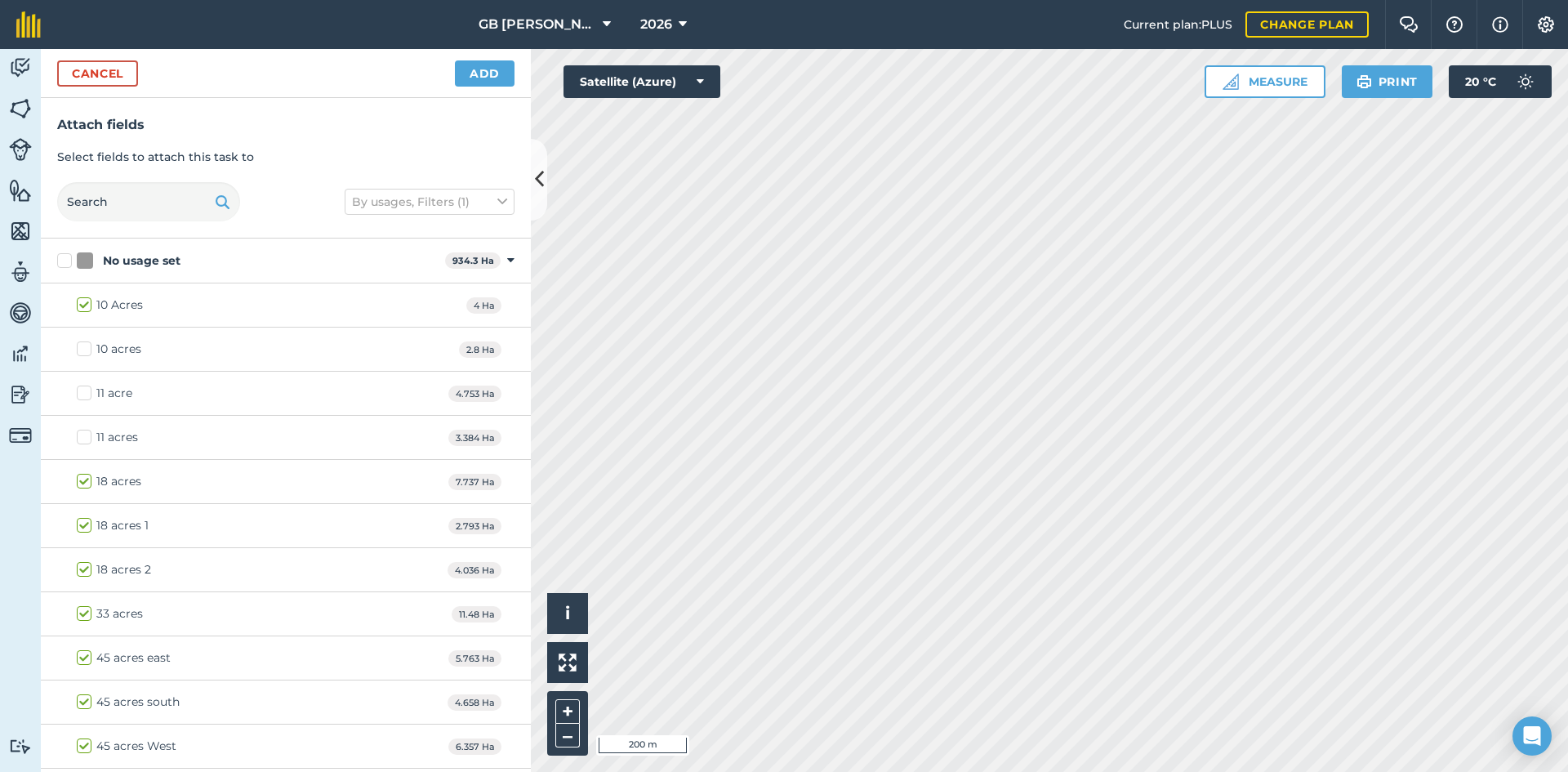
checkbox input "true"
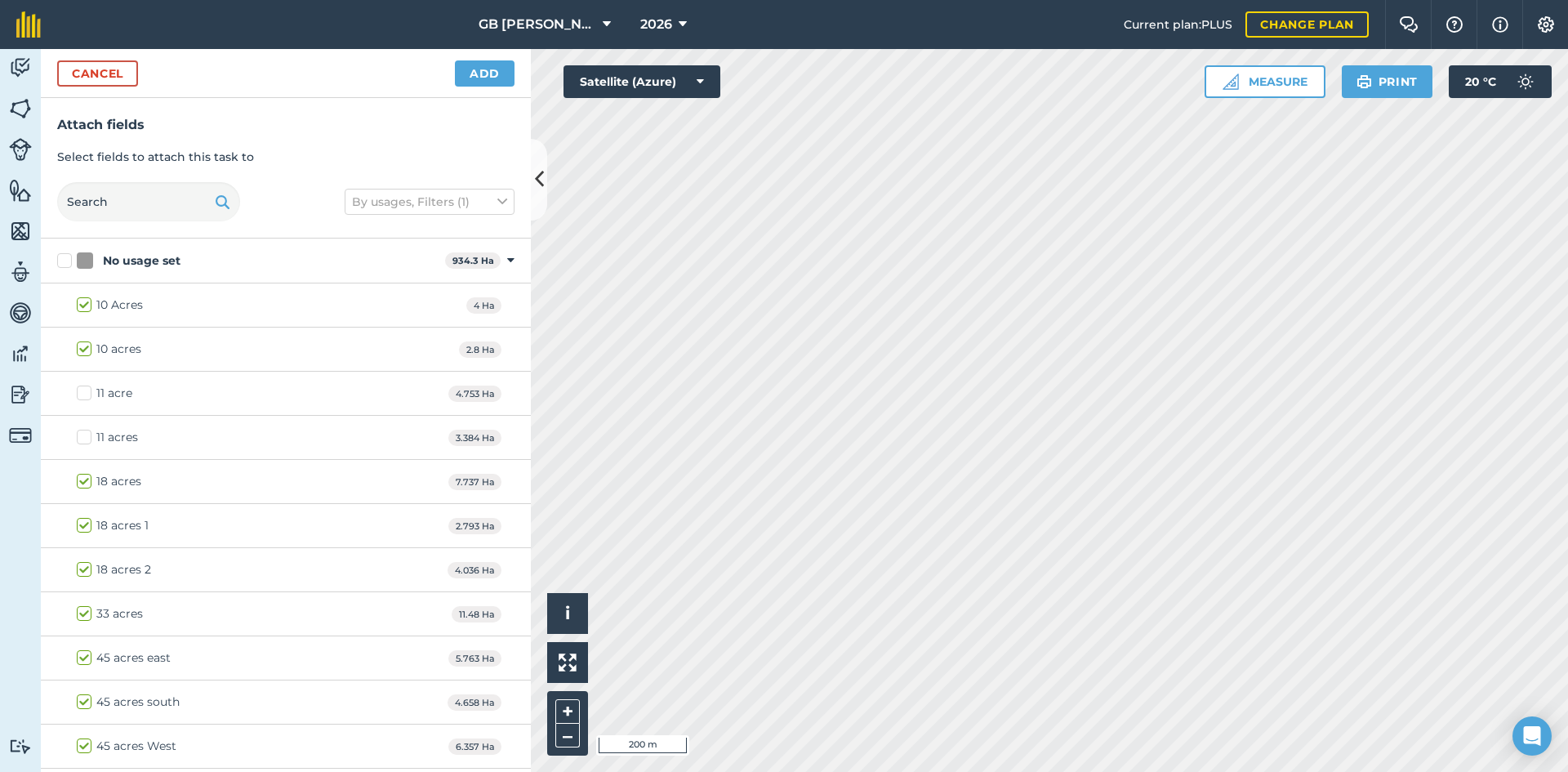
checkbox input "true"
click at [502, 76] on button "Add" at bounding box center [484, 73] width 59 height 26
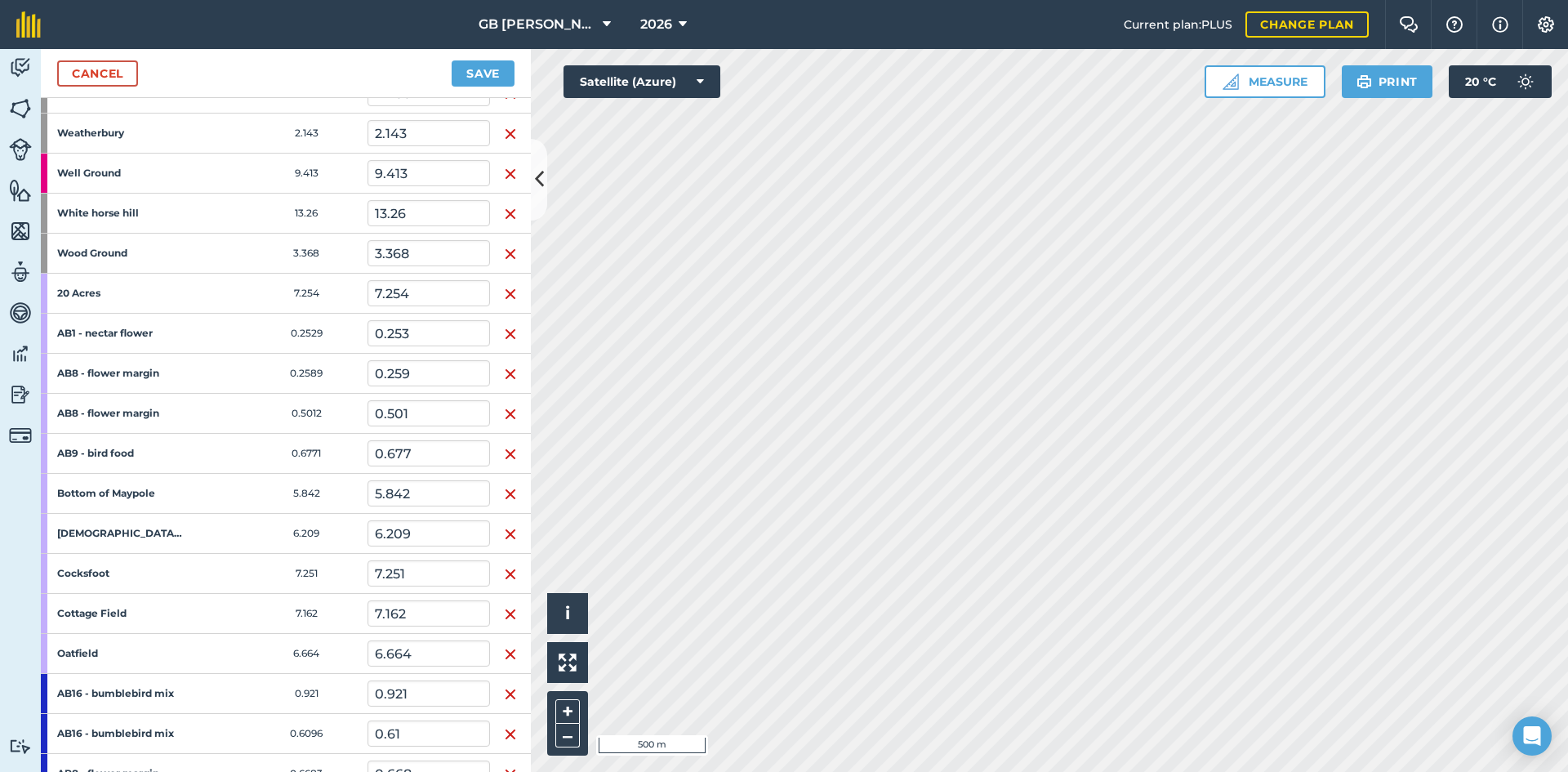
scroll to position [3103, 0]
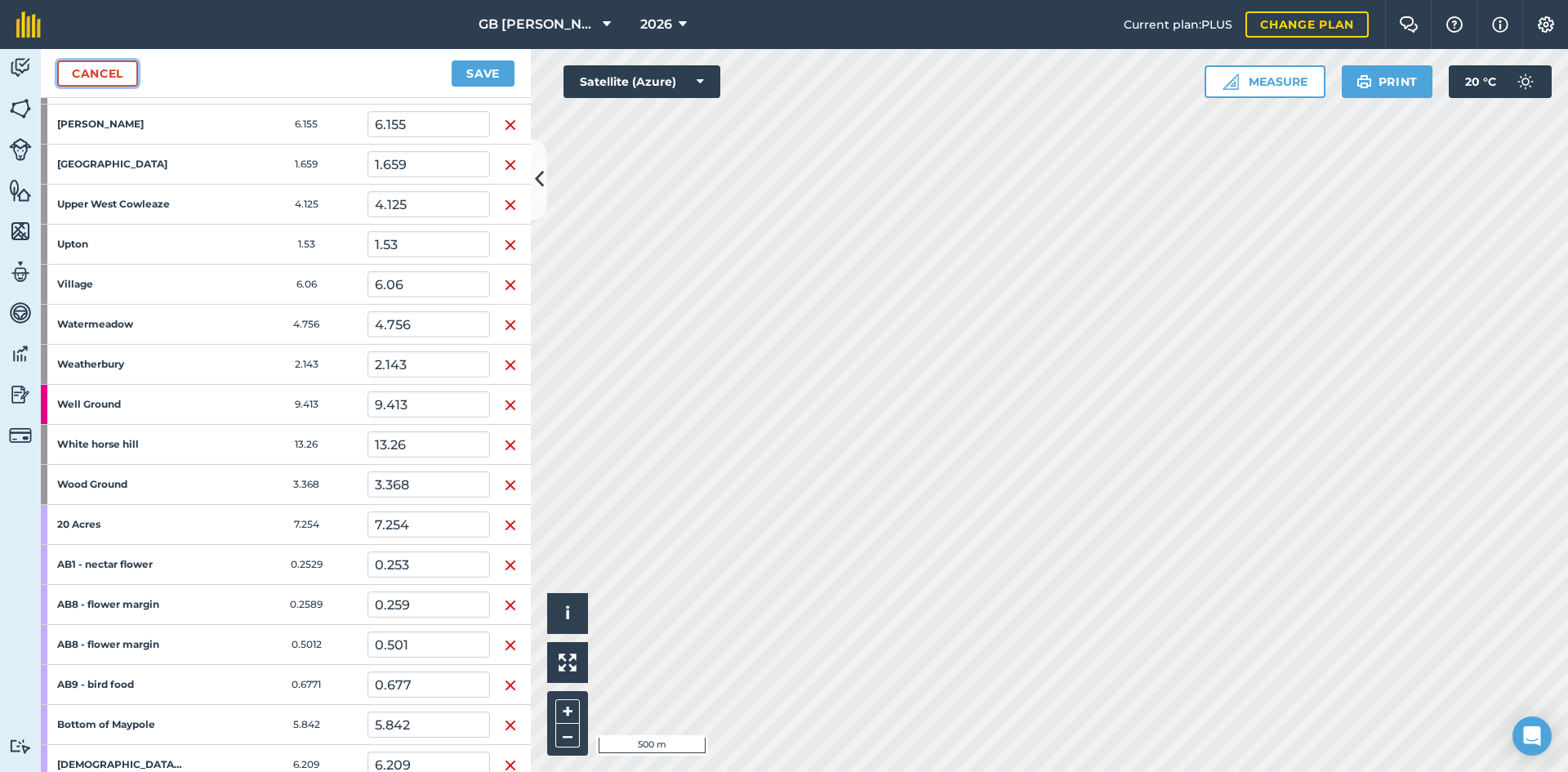
click at [114, 78] on link "Cancel" at bounding box center [98, 73] width 81 height 26
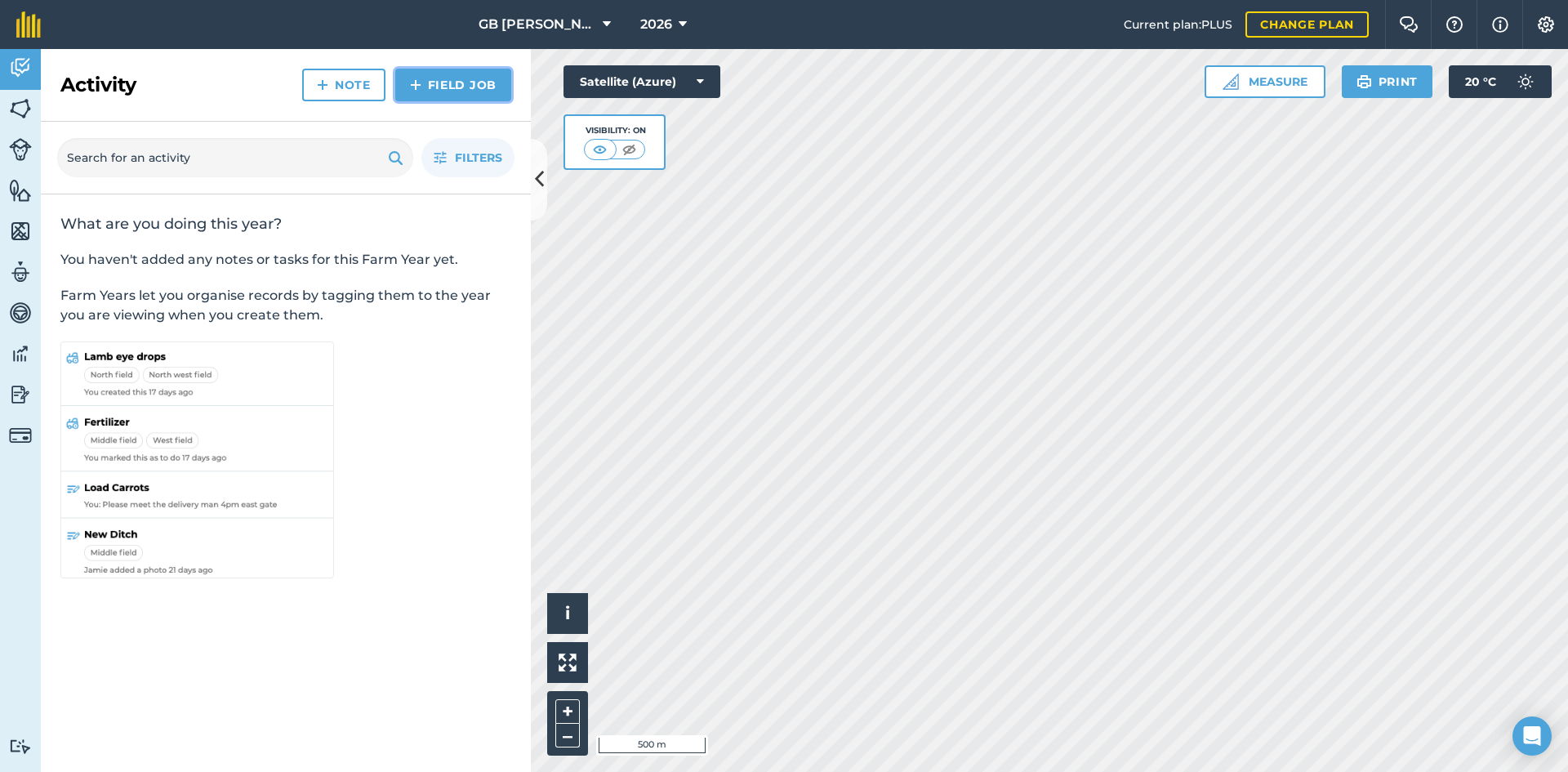
click at [444, 95] on link "Field Job" at bounding box center [453, 85] width 116 height 33
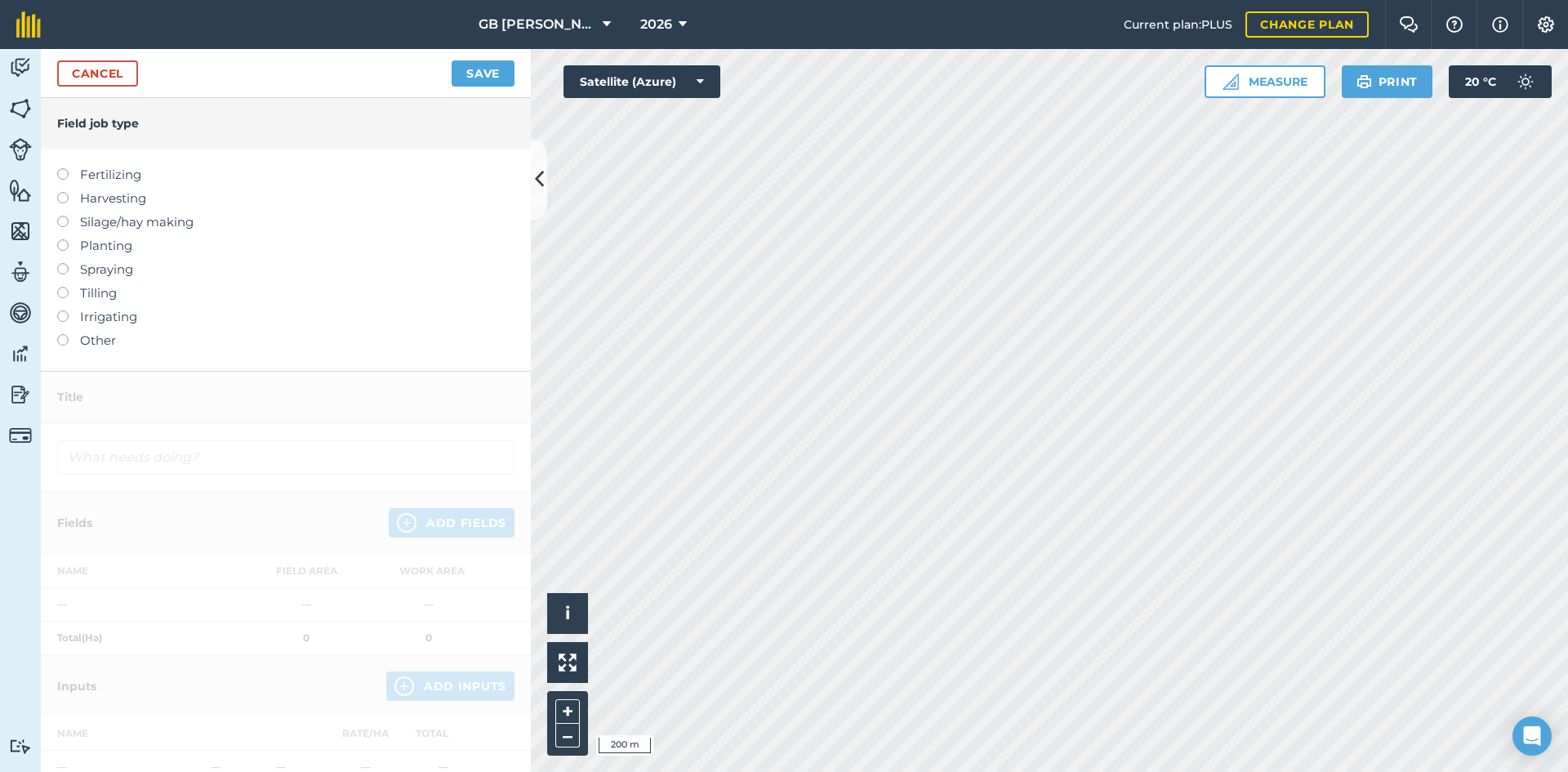
click at [135, 174] on label "Fertilizing" at bounding box center [286, 174] width 457 height 19
type input "Fertilizing"
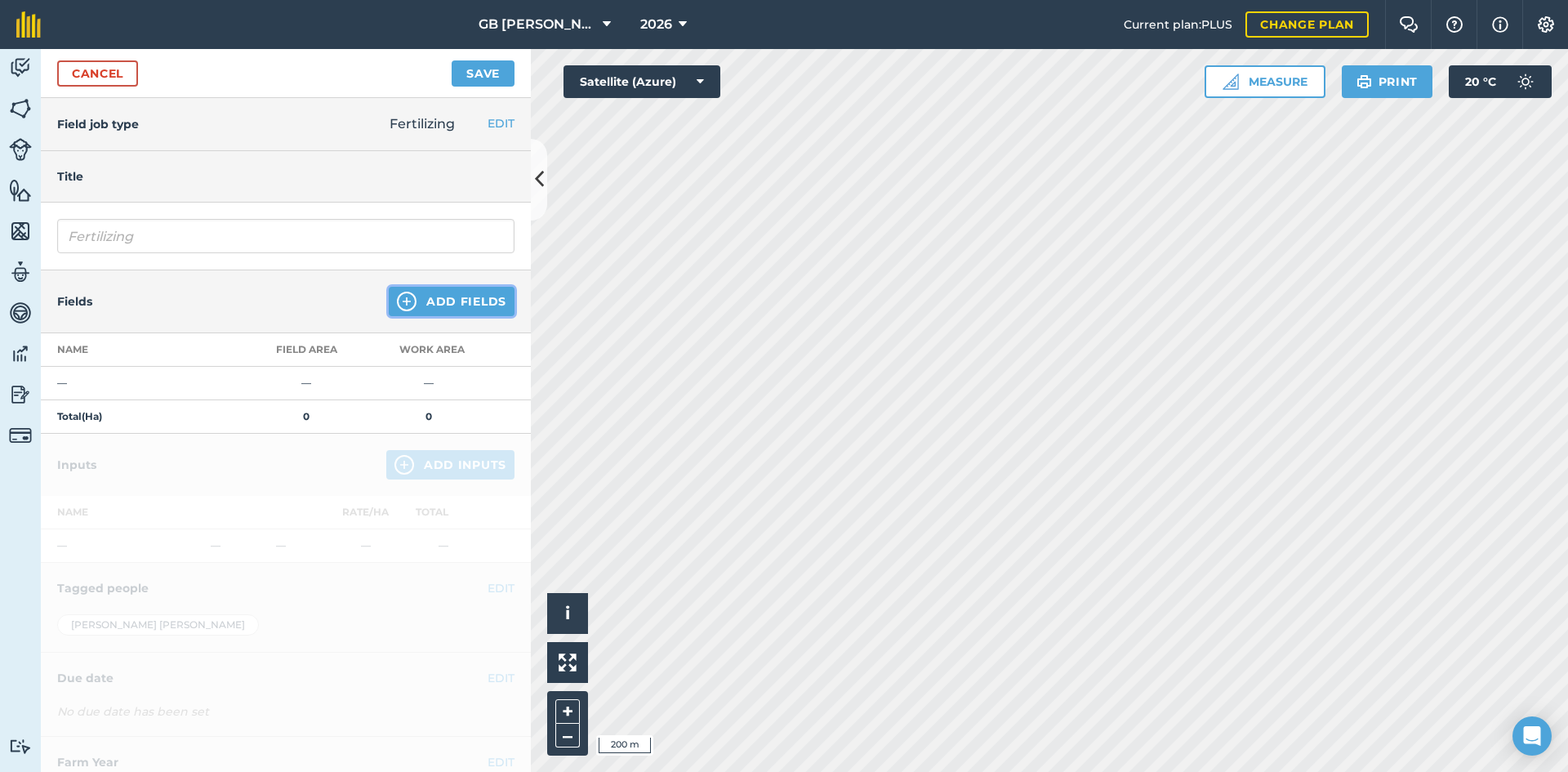
click at [399, 295] on img at bounding box center [406, 300] width 19 height 19
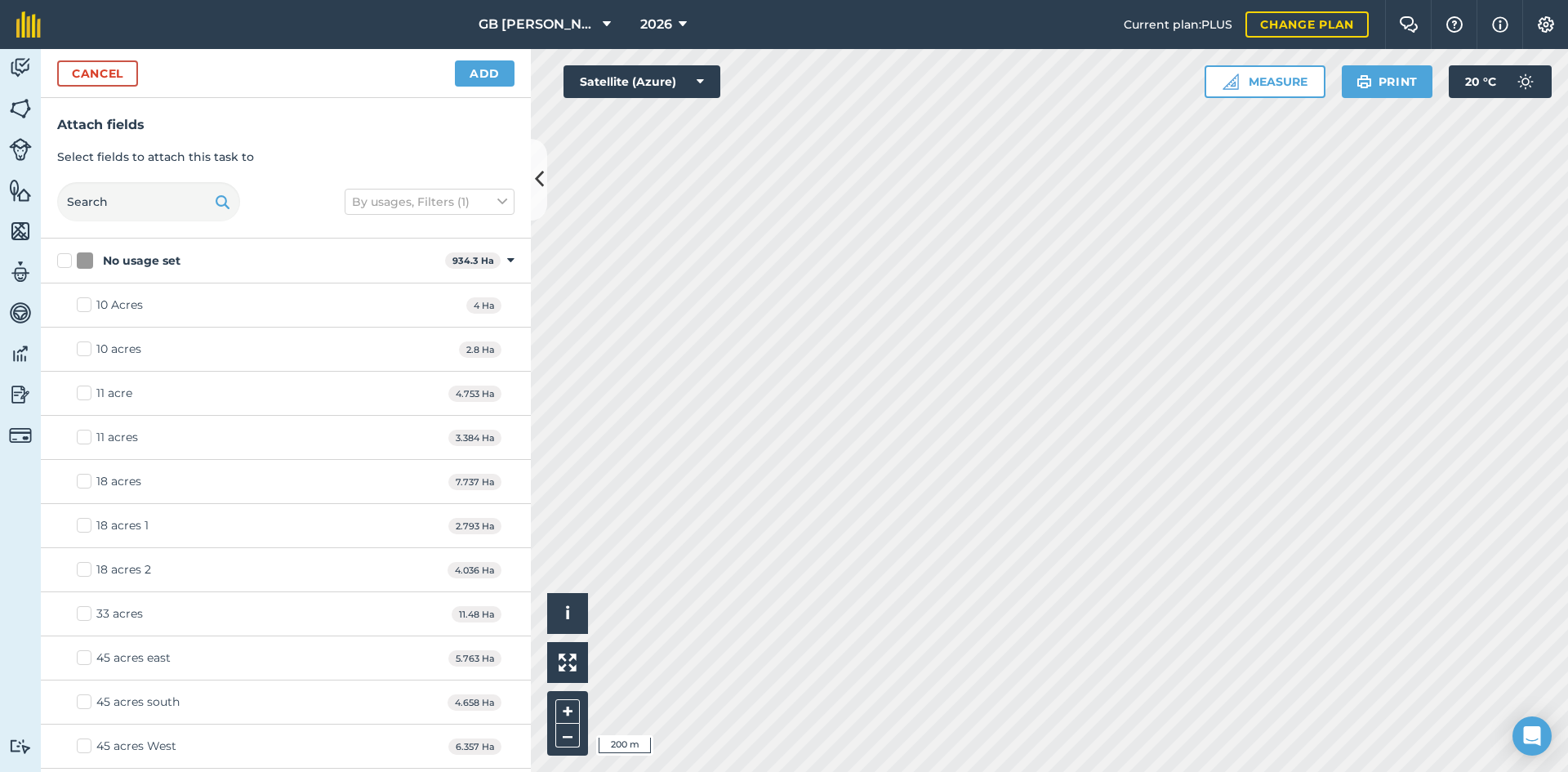
checkbox input "true"
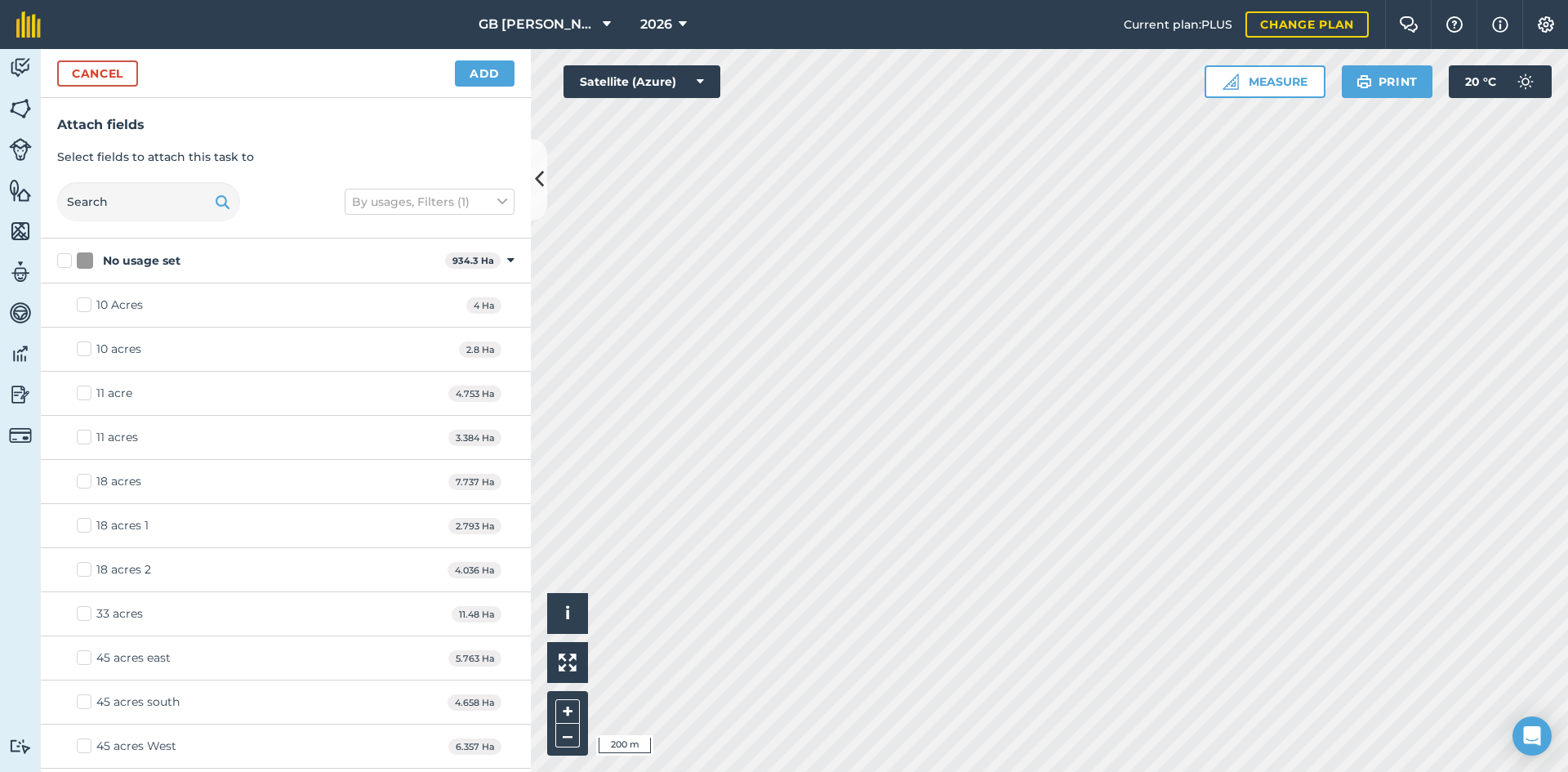
checkbox input "true"
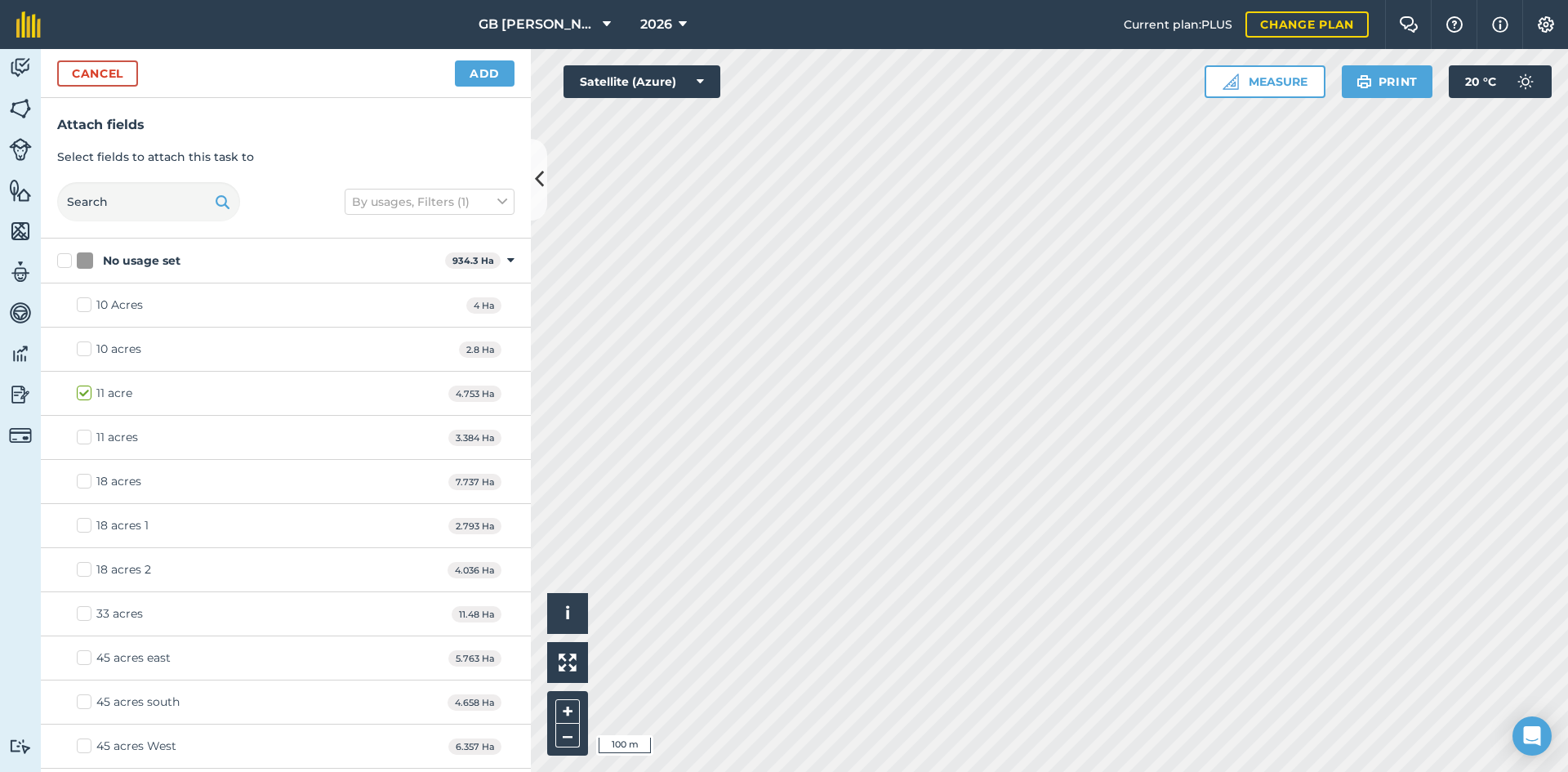
checkbox input "true"
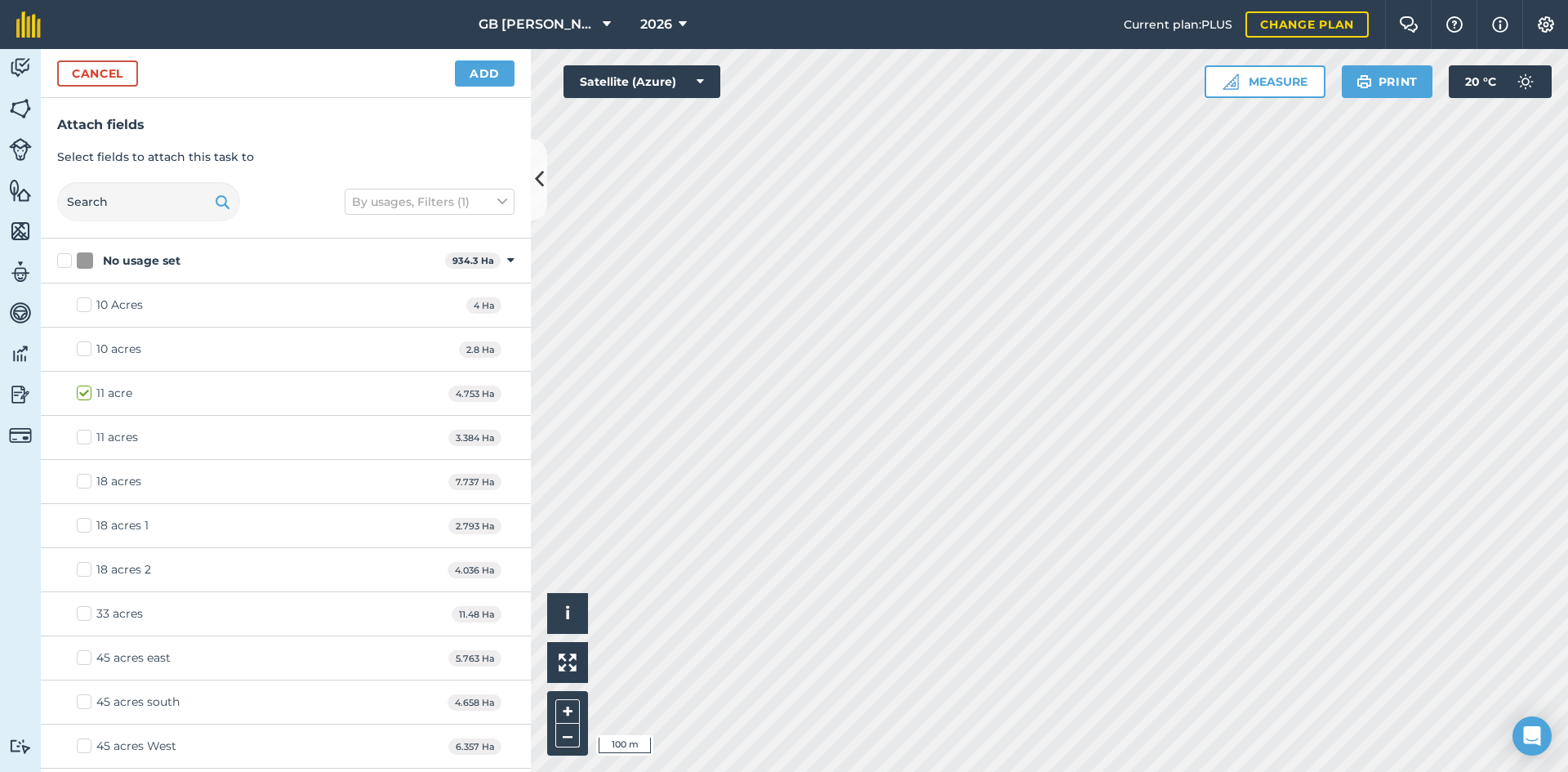
checkbox input "true"
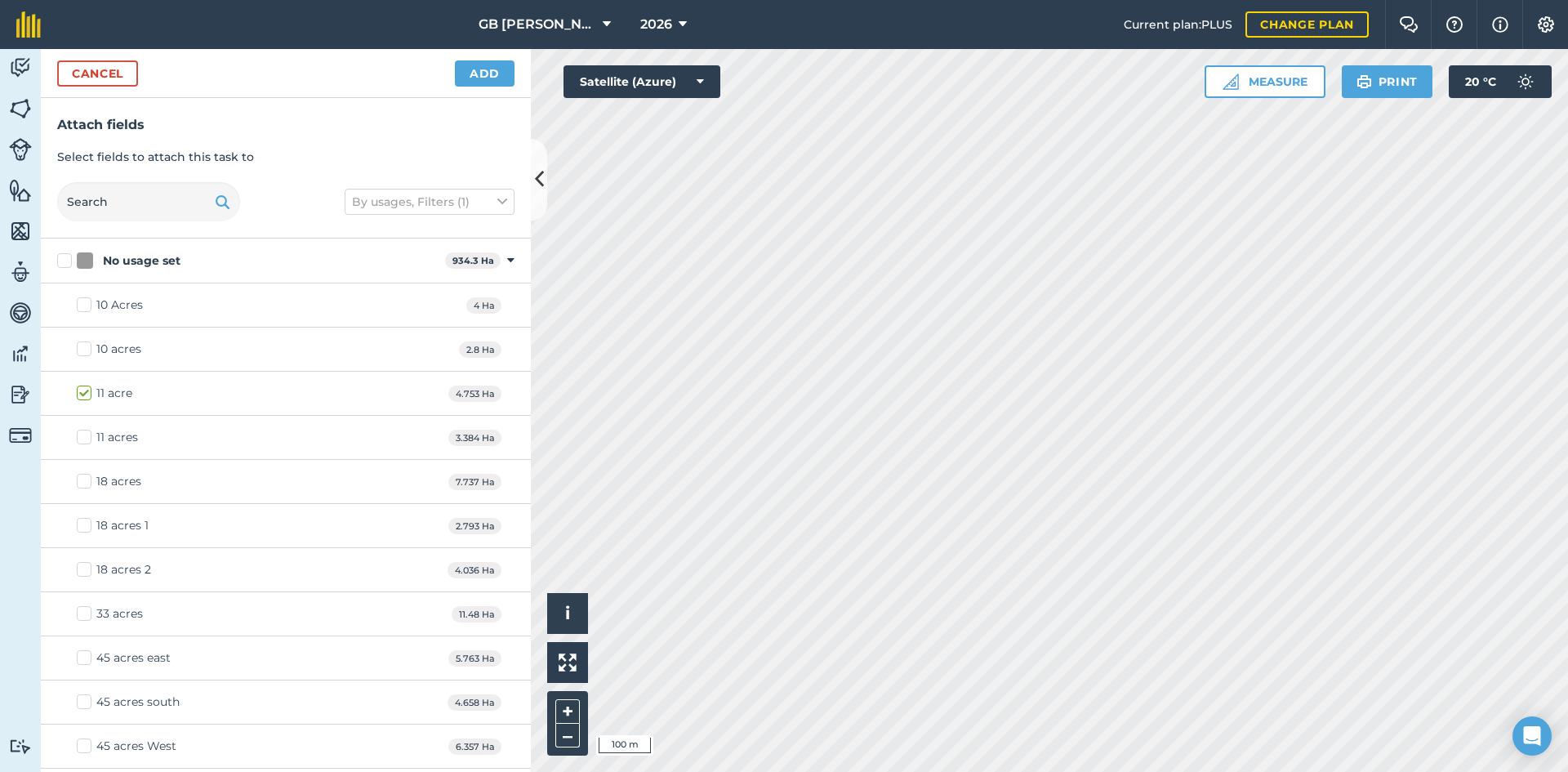
checkbox input "true"
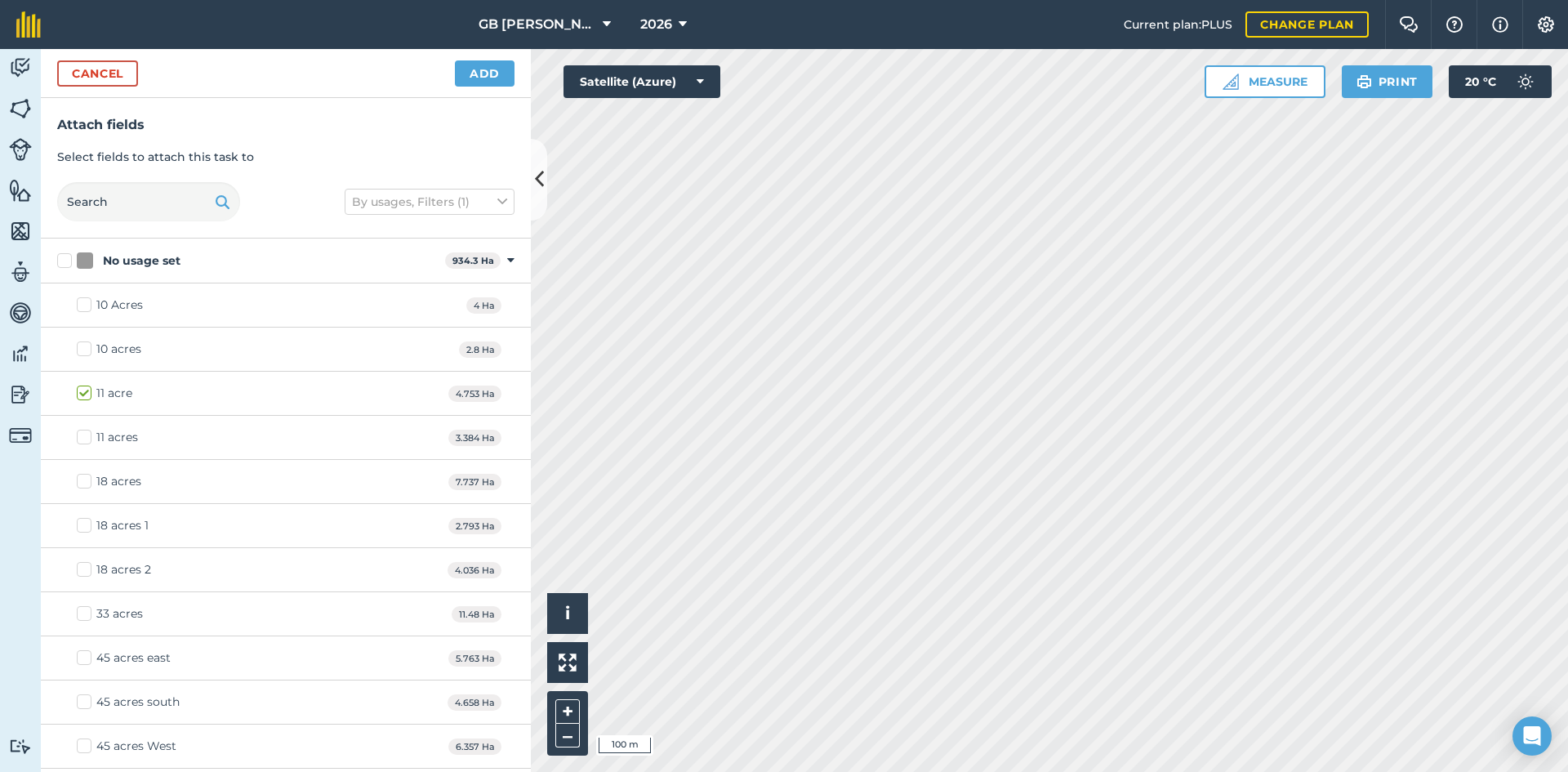
checkbox input "true"
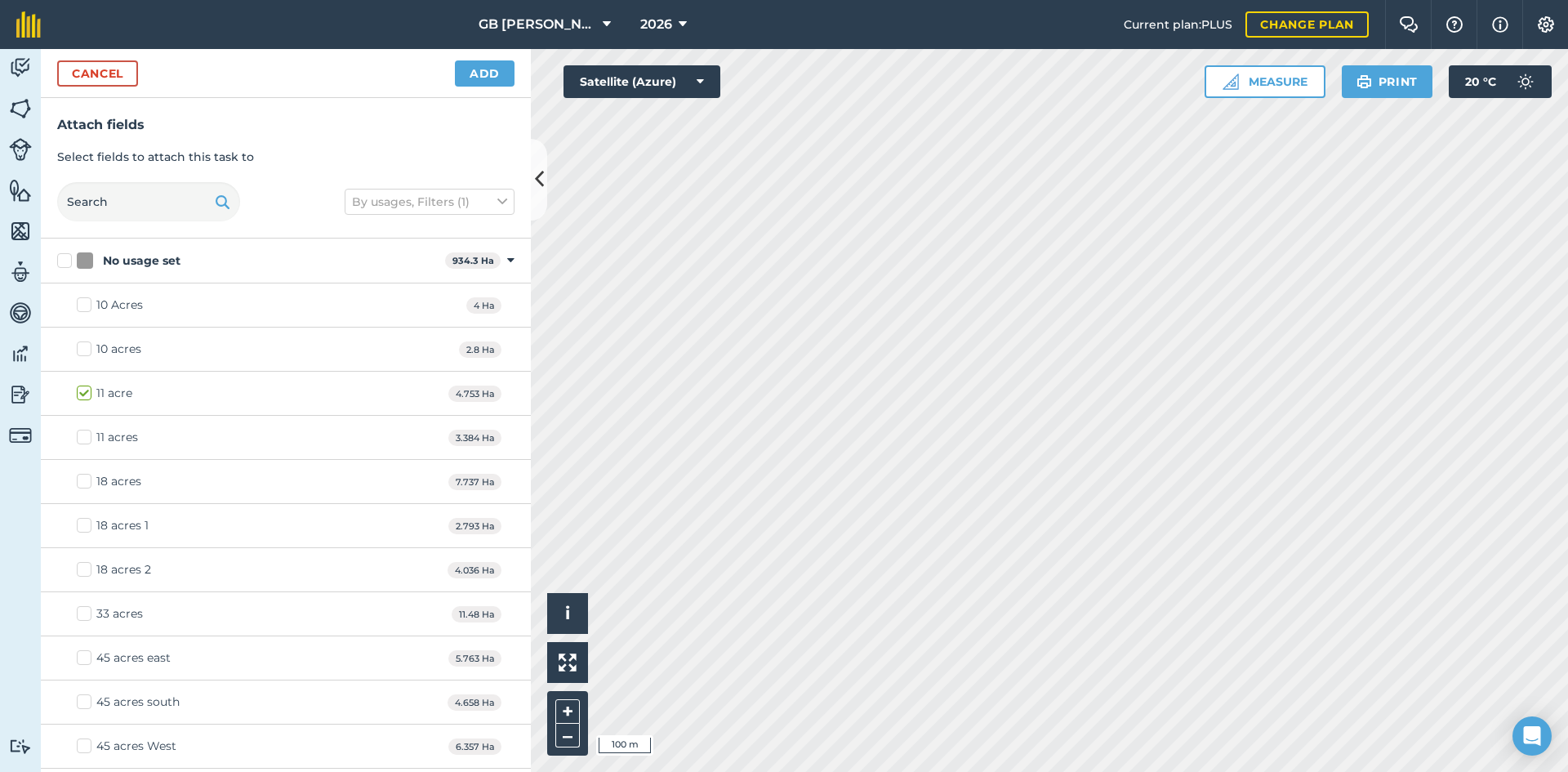
checkbox input "true"
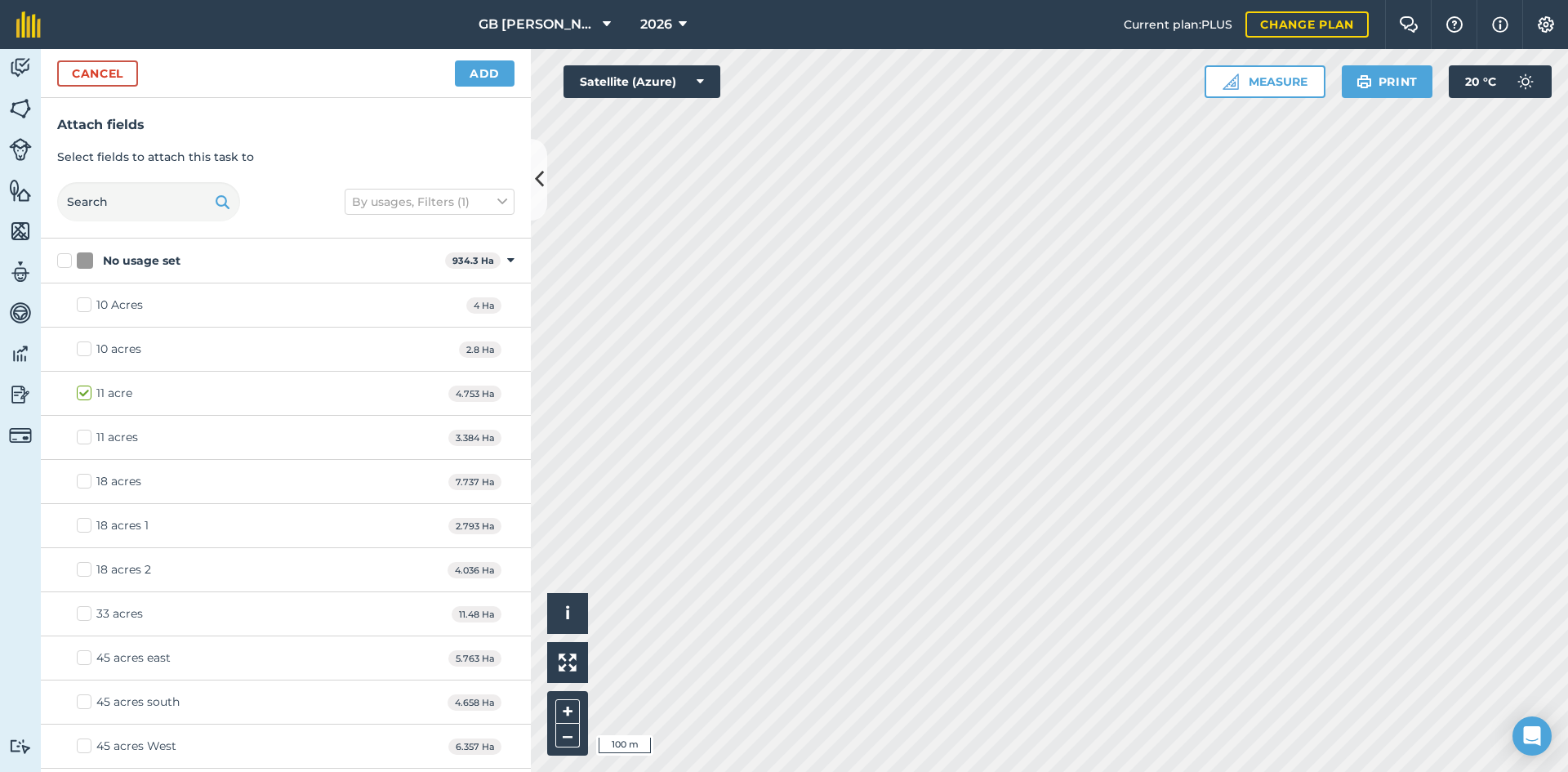
checkbox input "true"
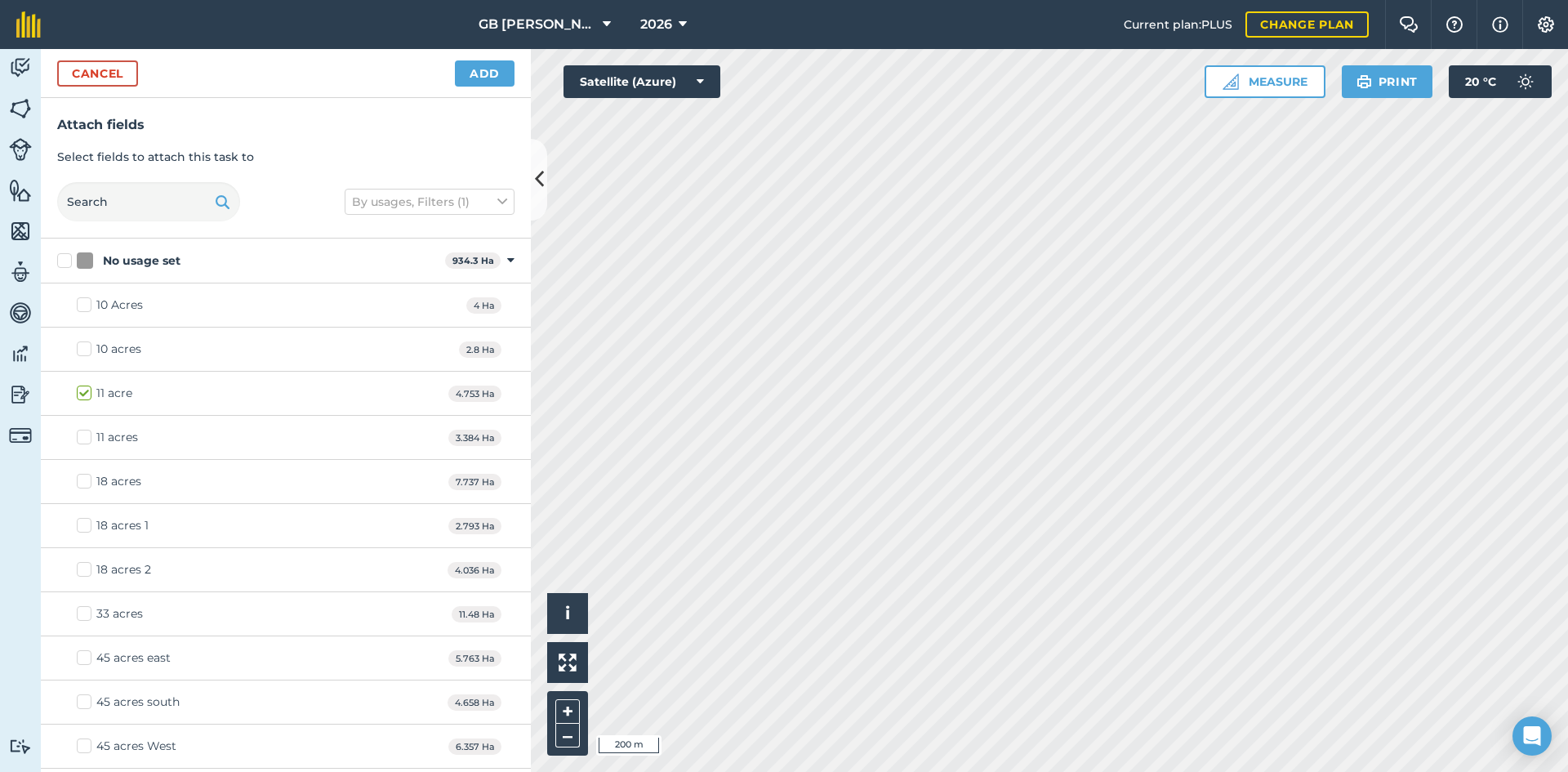
checkbox input "true"
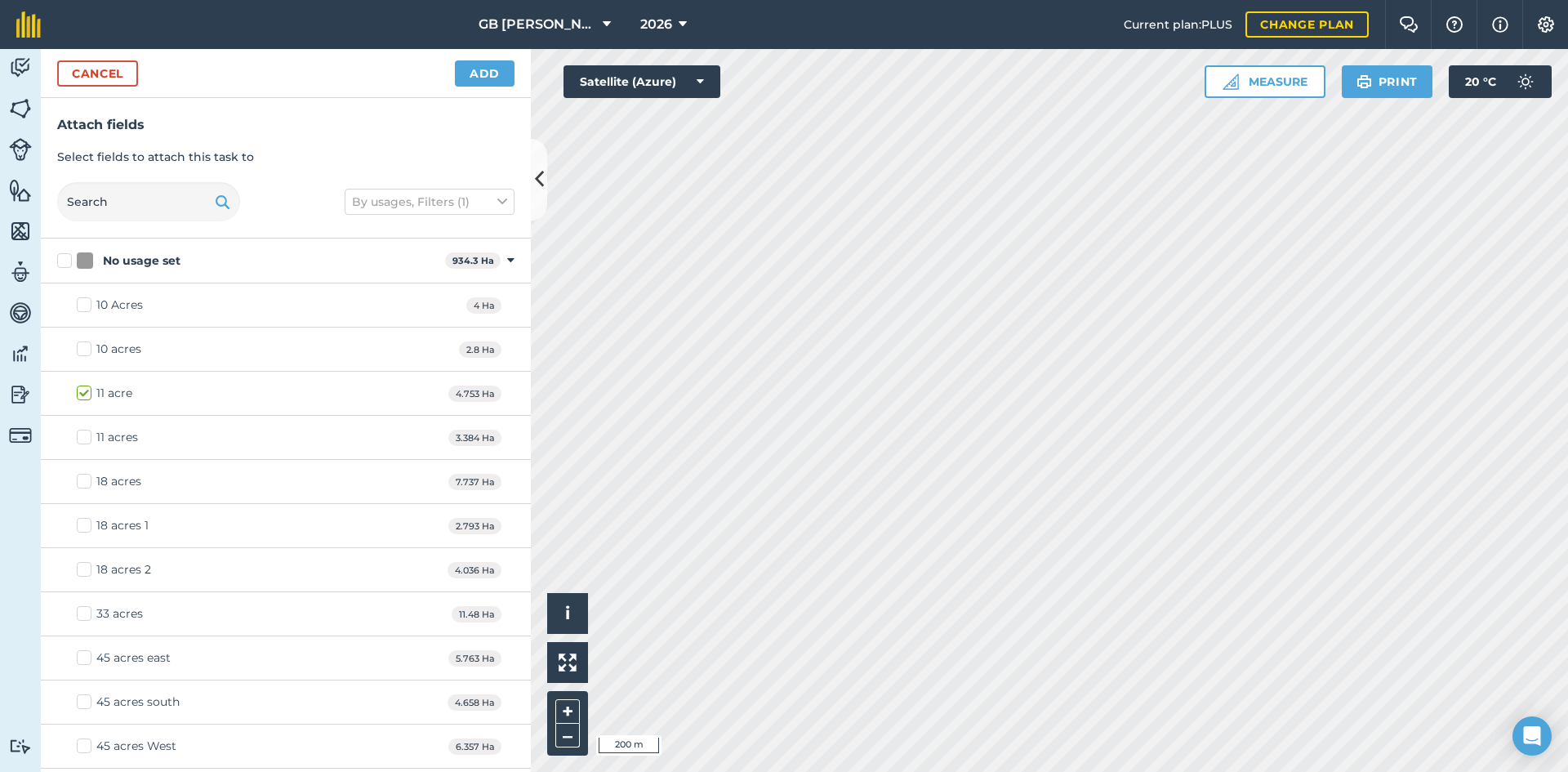
checkbox input "true"
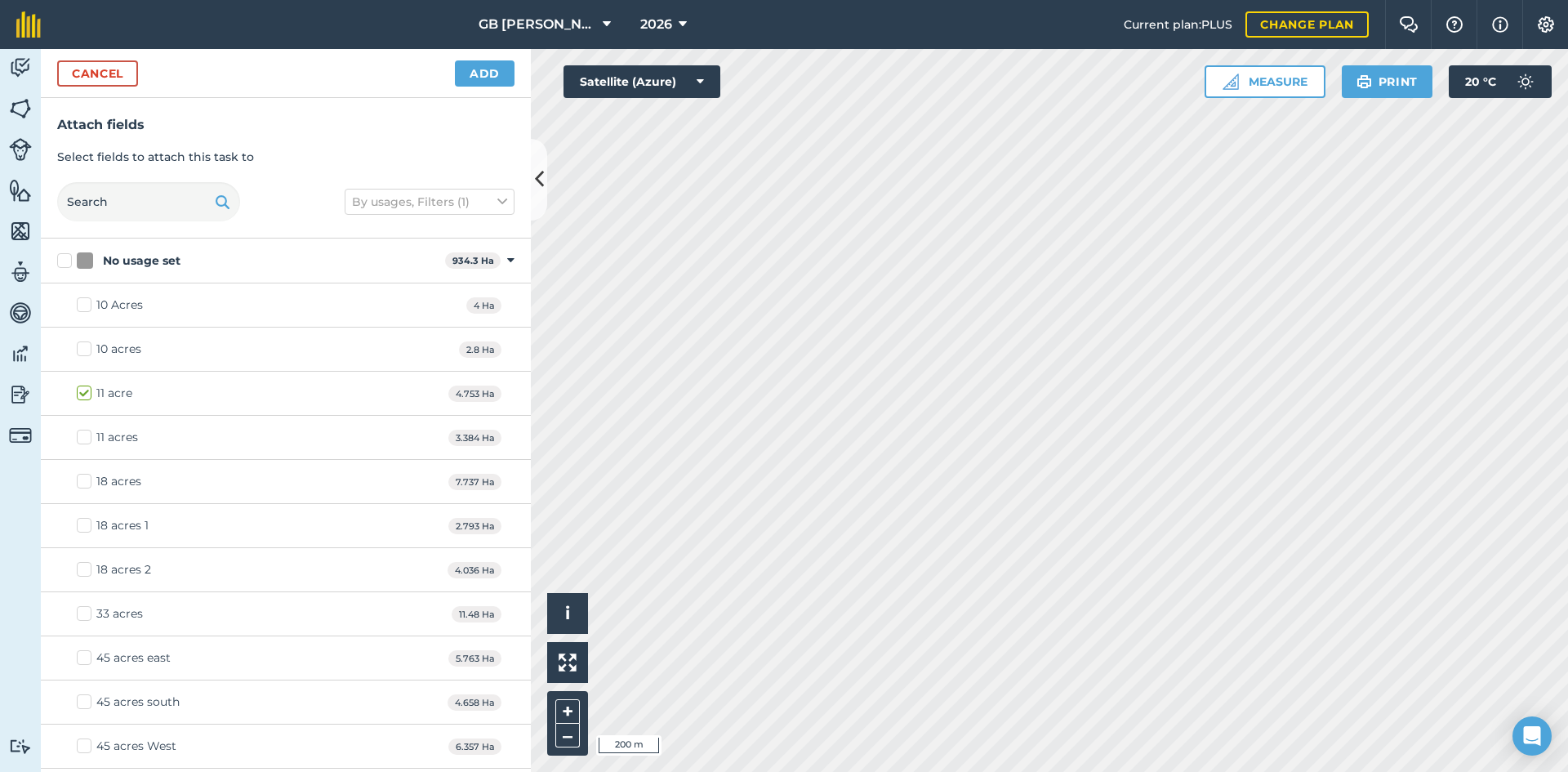
checkbox input "true"
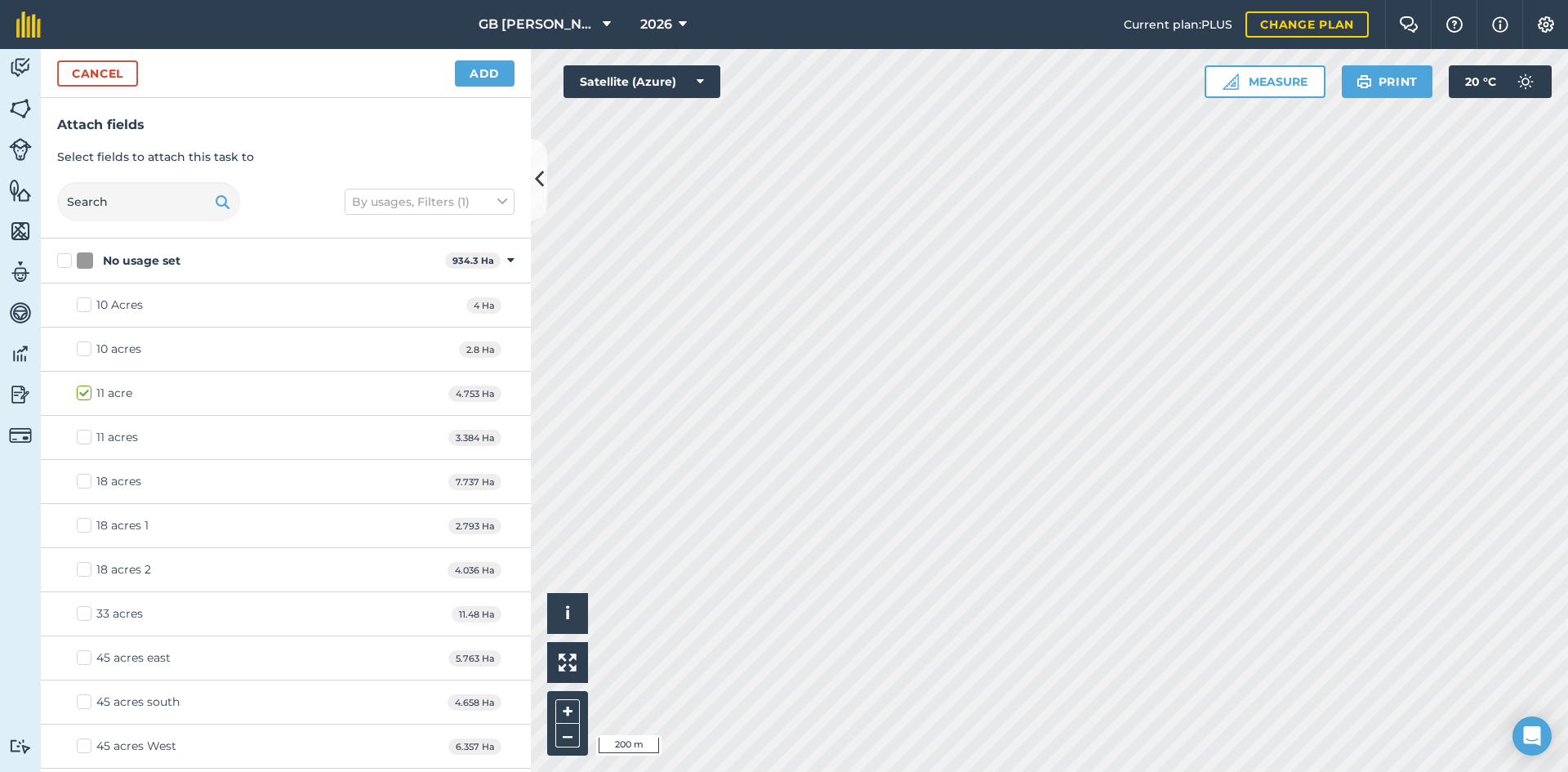
checkbox input "true"
checkbox input "false"
checkbox input "true"
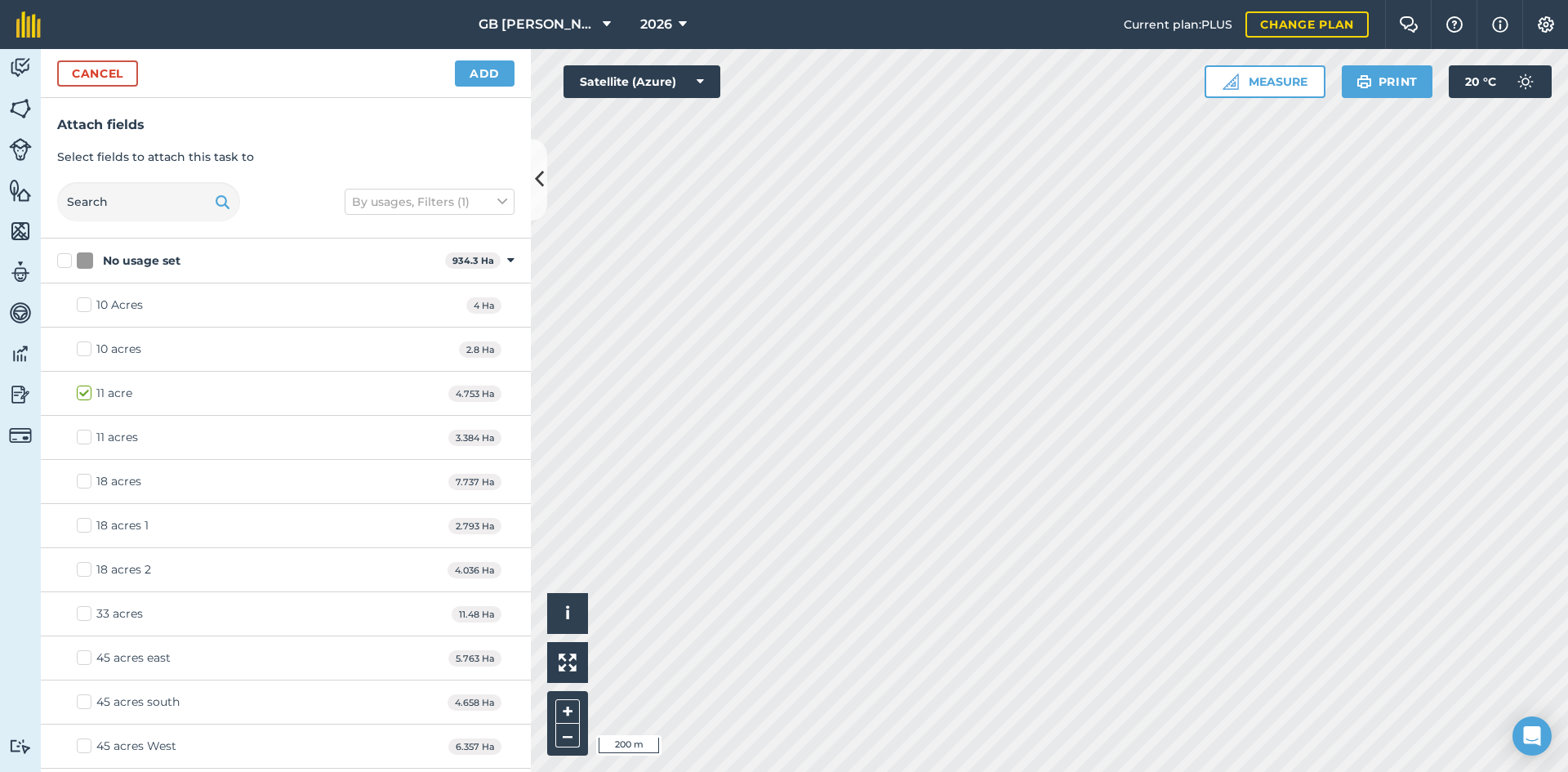
checkbox input "false"
checkbox input "true"
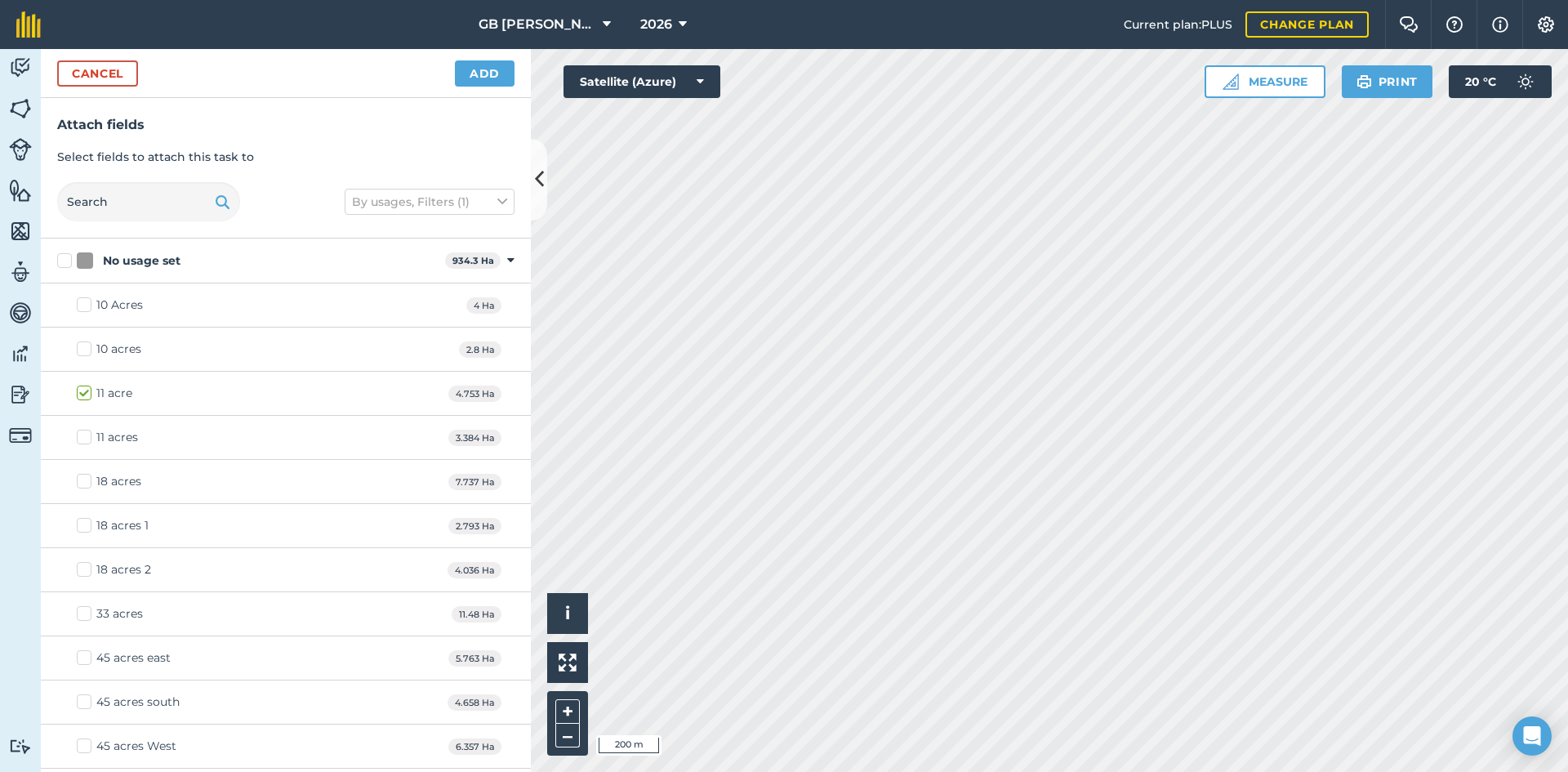
checkbox input "true"
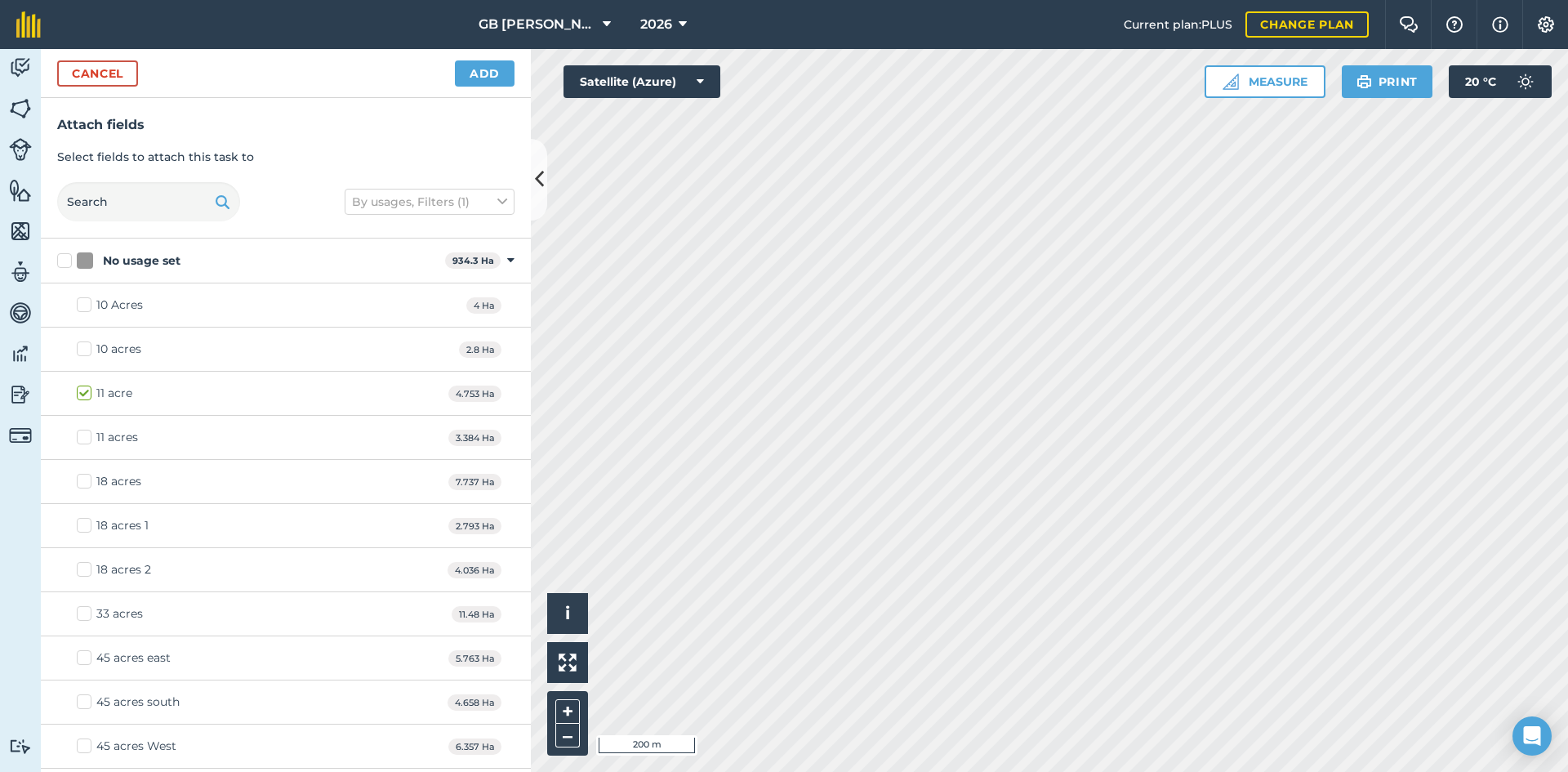
checkbox input "true"
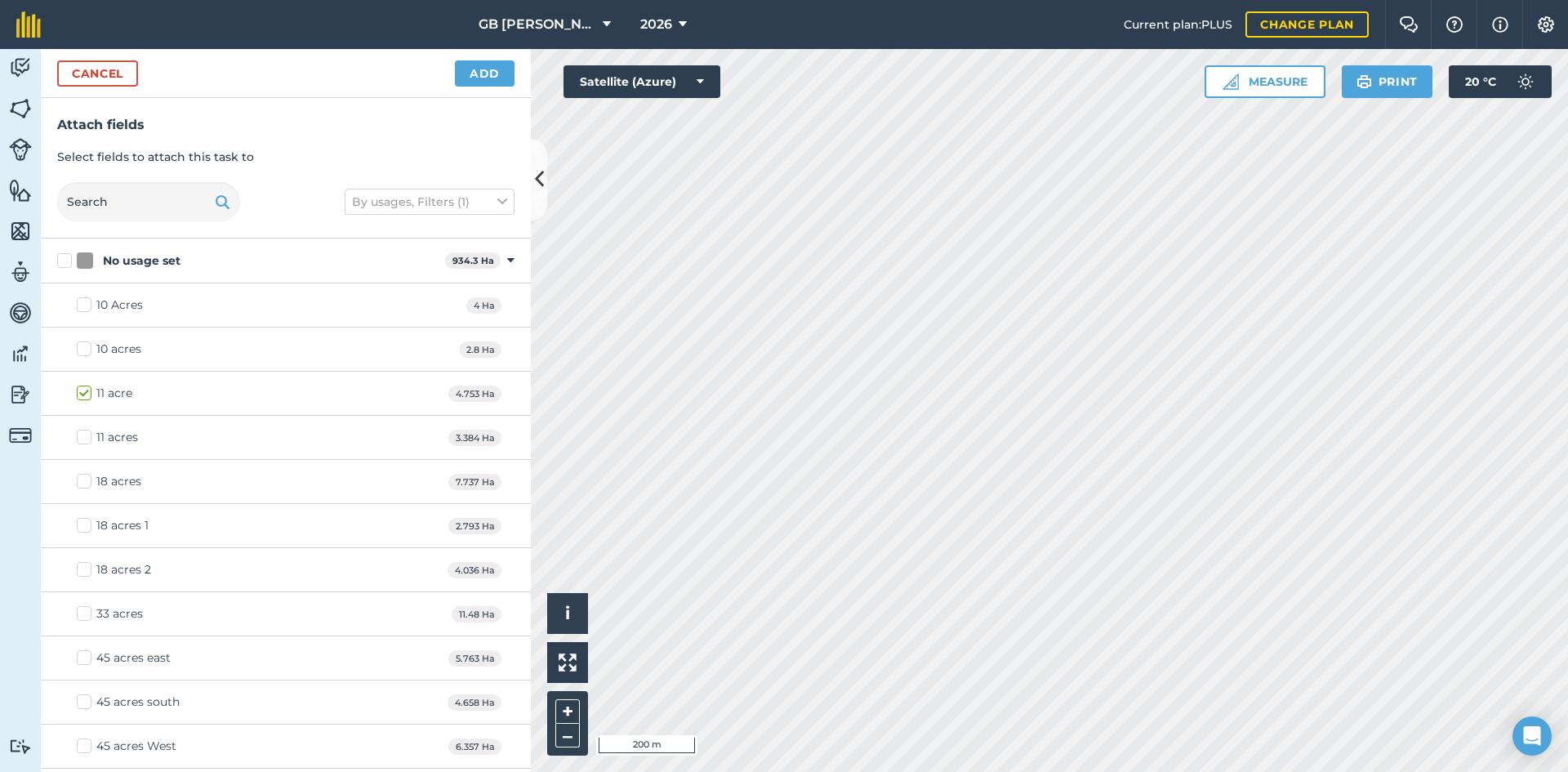
checkbox input "true"
click at [495, 75] on button "Add" at bounding box center [484, 73] width 59 height 26
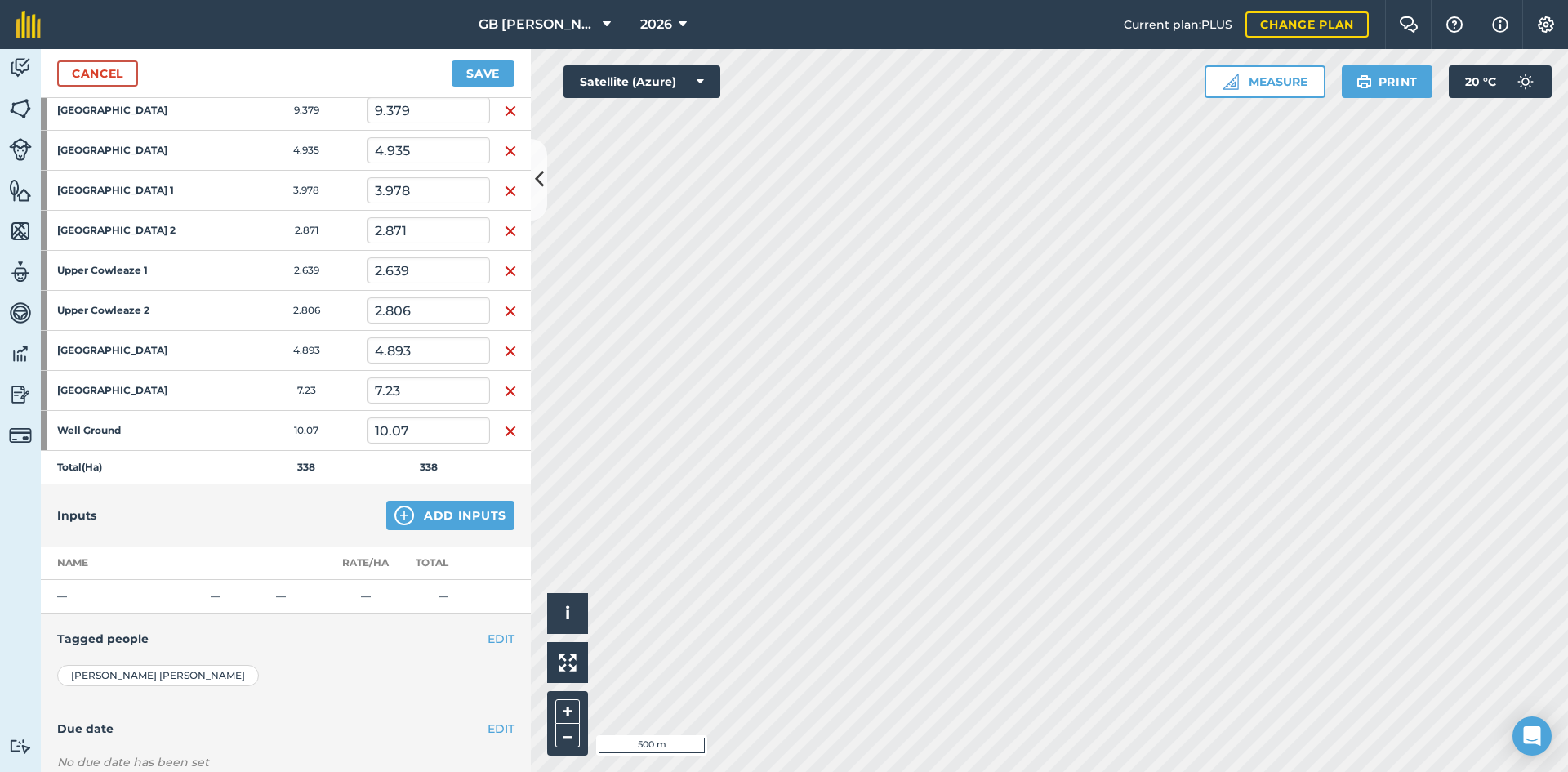
scroll to position [2776, 0]
